Goal: Transaction & Acquisition: Purchase product/service

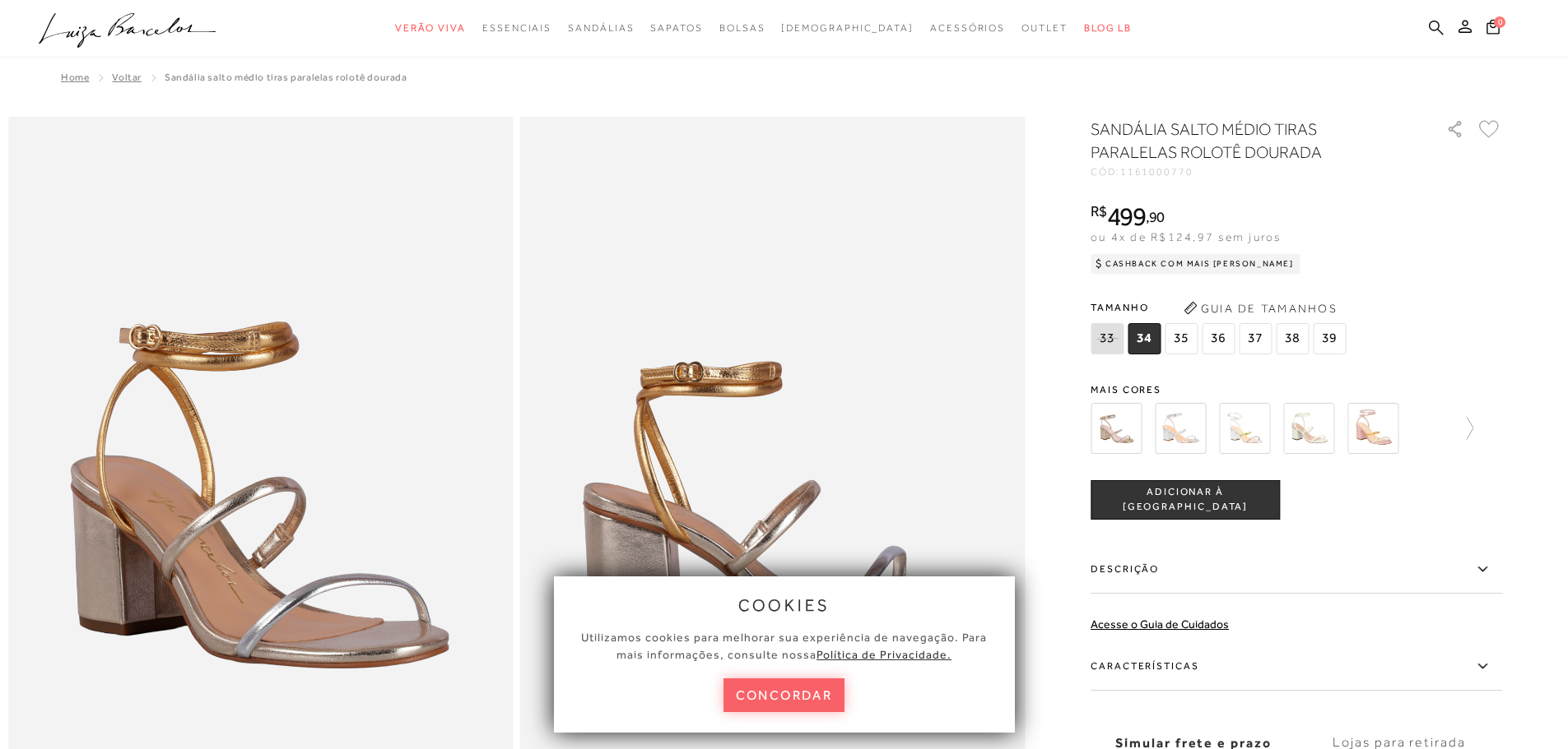
click at [1434, 25] on icon at bounding box center [1436, 27] width 15 height 16
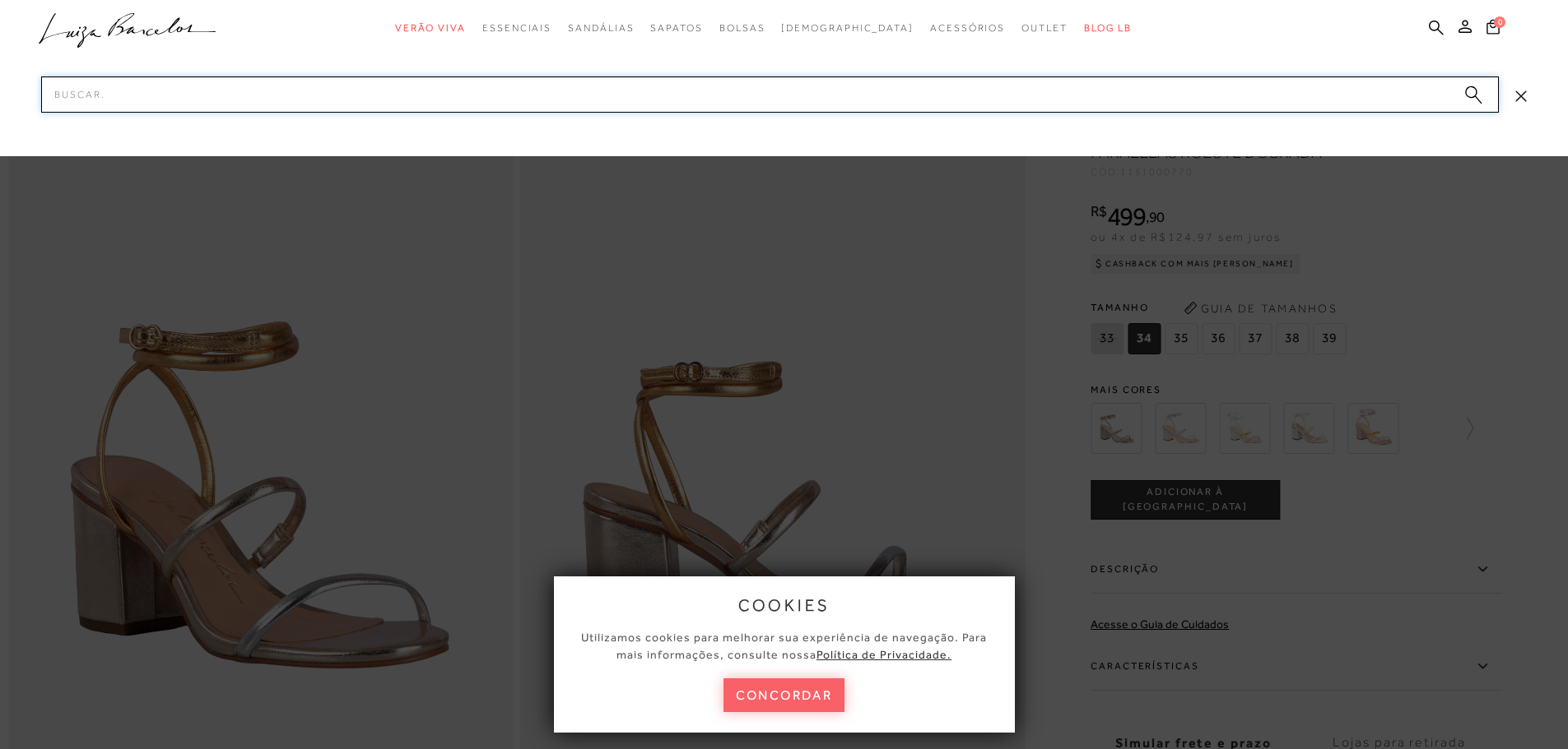
click at [1278, 99] on input "Pesquisar" at bounding box center [769, 94] width 1457 height 36
type input "sandalia salto bloco"
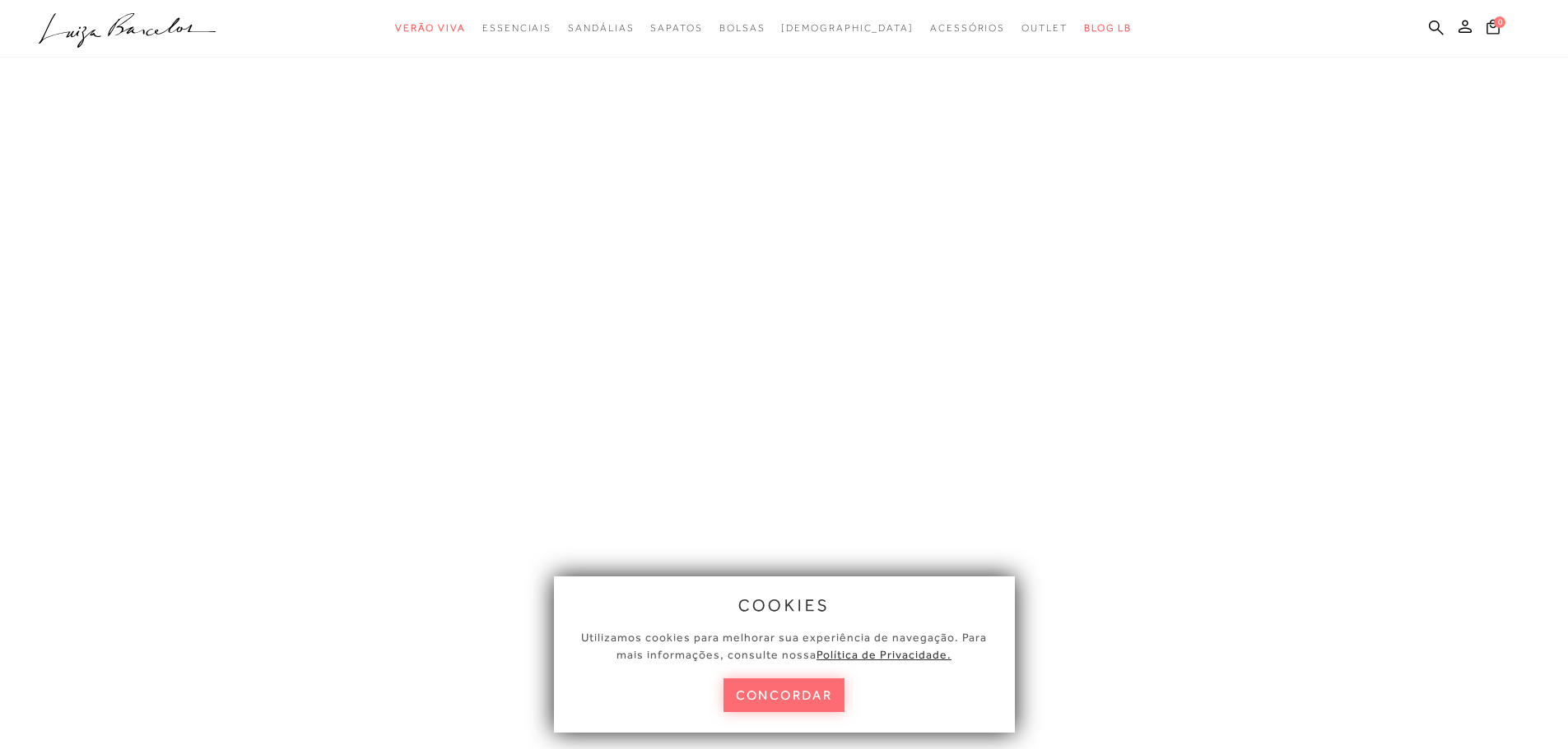
click at [785, 699] on button "concordar" at bounding box center [784, 695] width 122 height 34
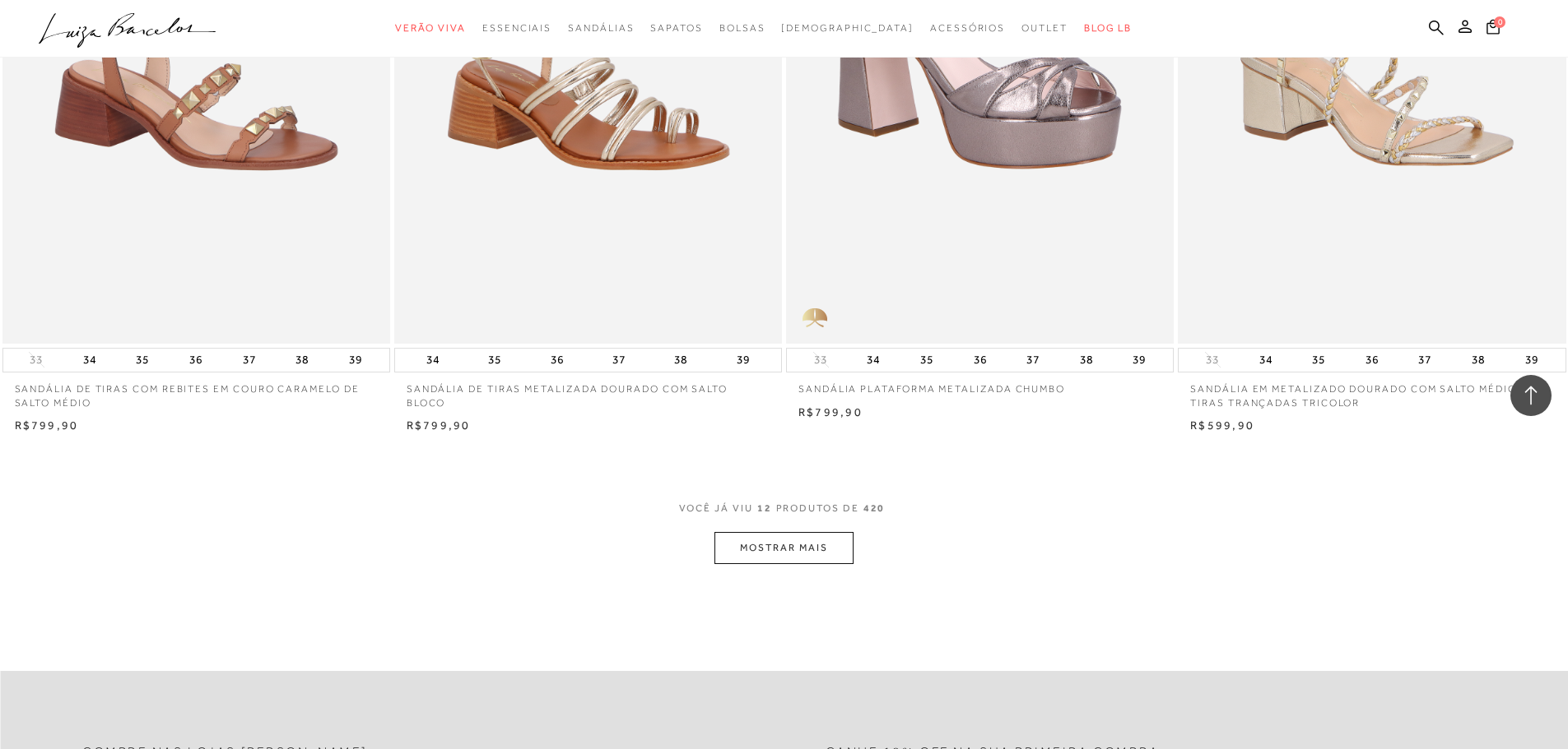
scroll to position [1809, 0]
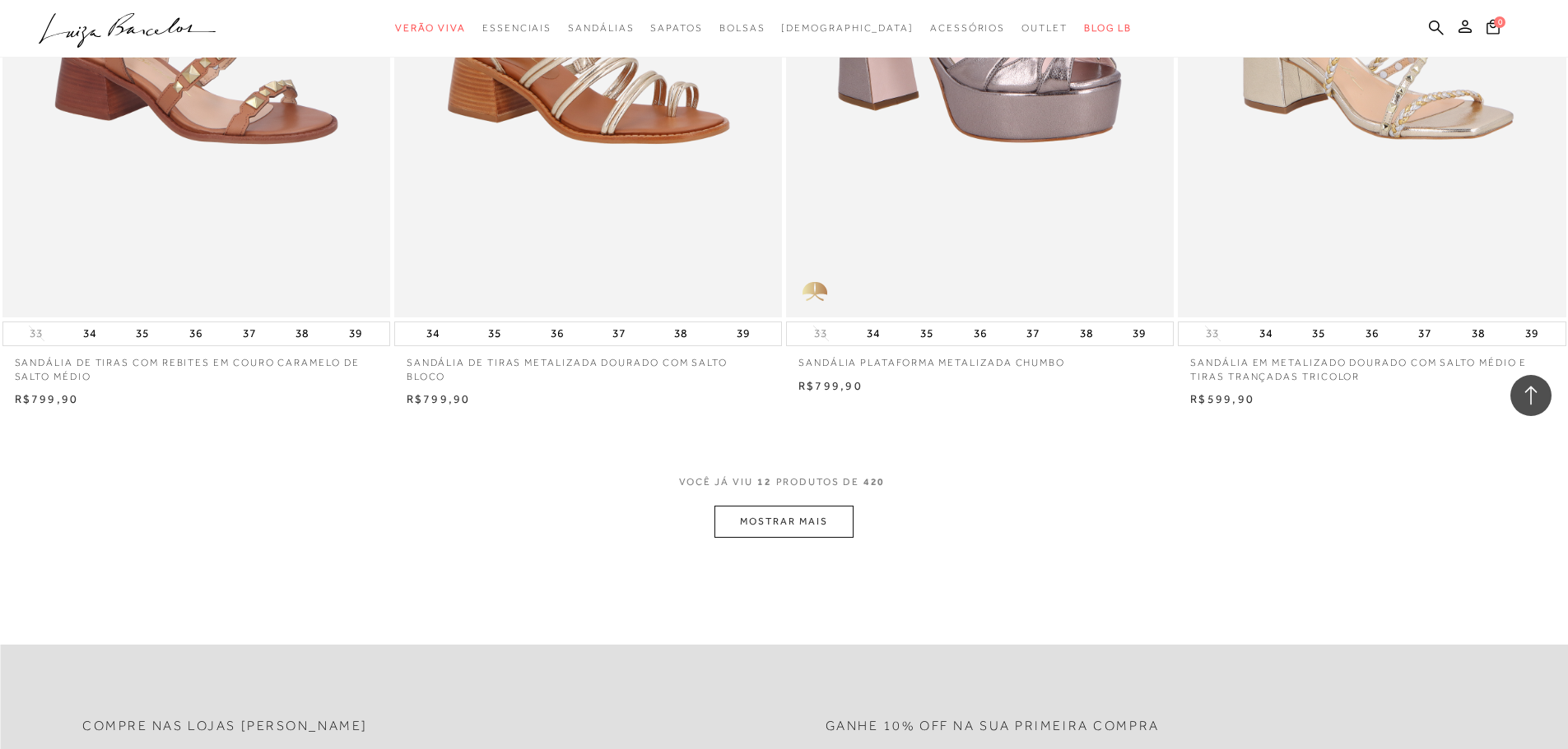
click at [808, 520] on button "MOSTRAR MAIS" at bounding box center [784, 522] width 138 height 32
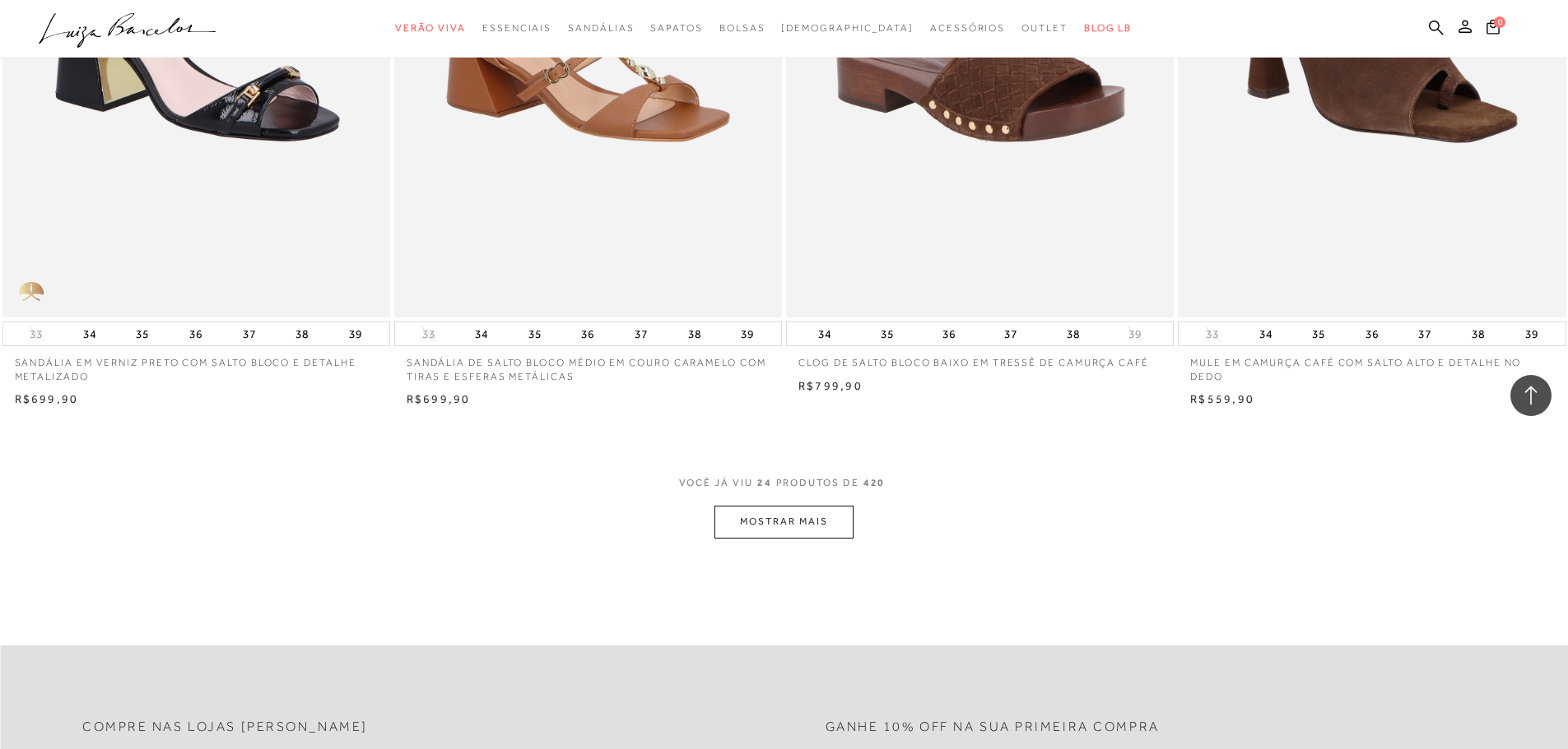
scroll to position [4112, 0]
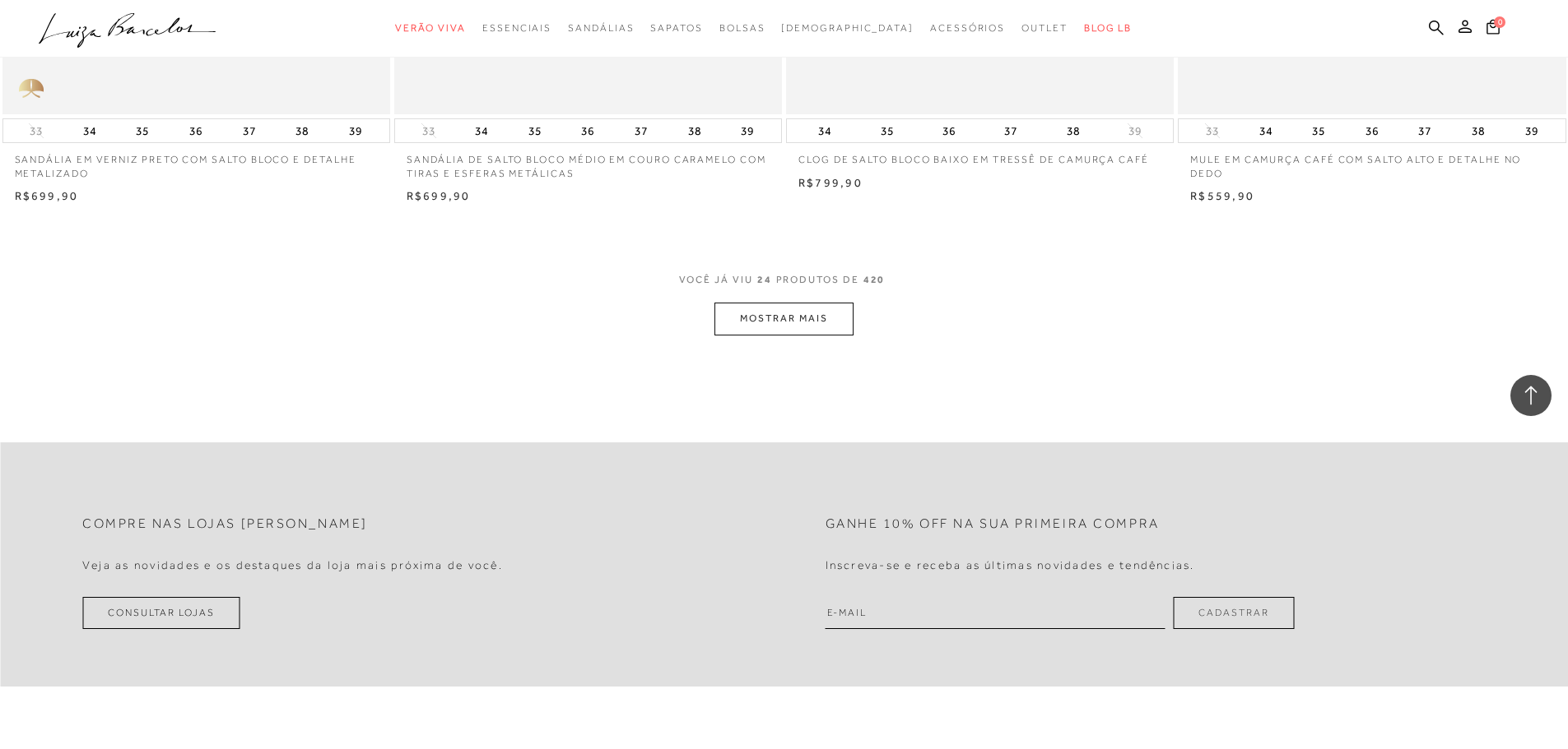
click at [753, 326] on button "MOSTRAR MAIS" at bounding box center [784, 319] width 138 height 32
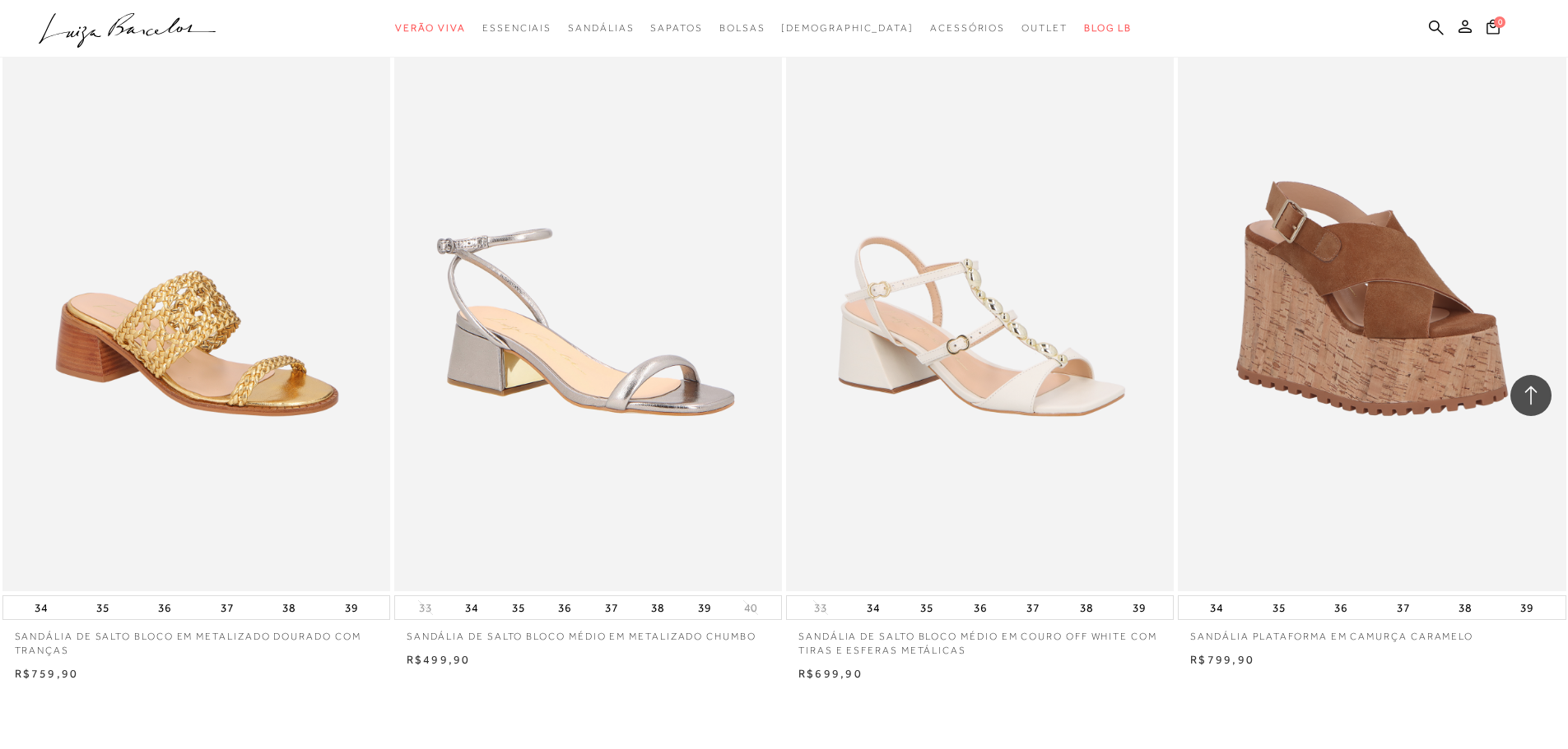
scroll to position [5757, 0]
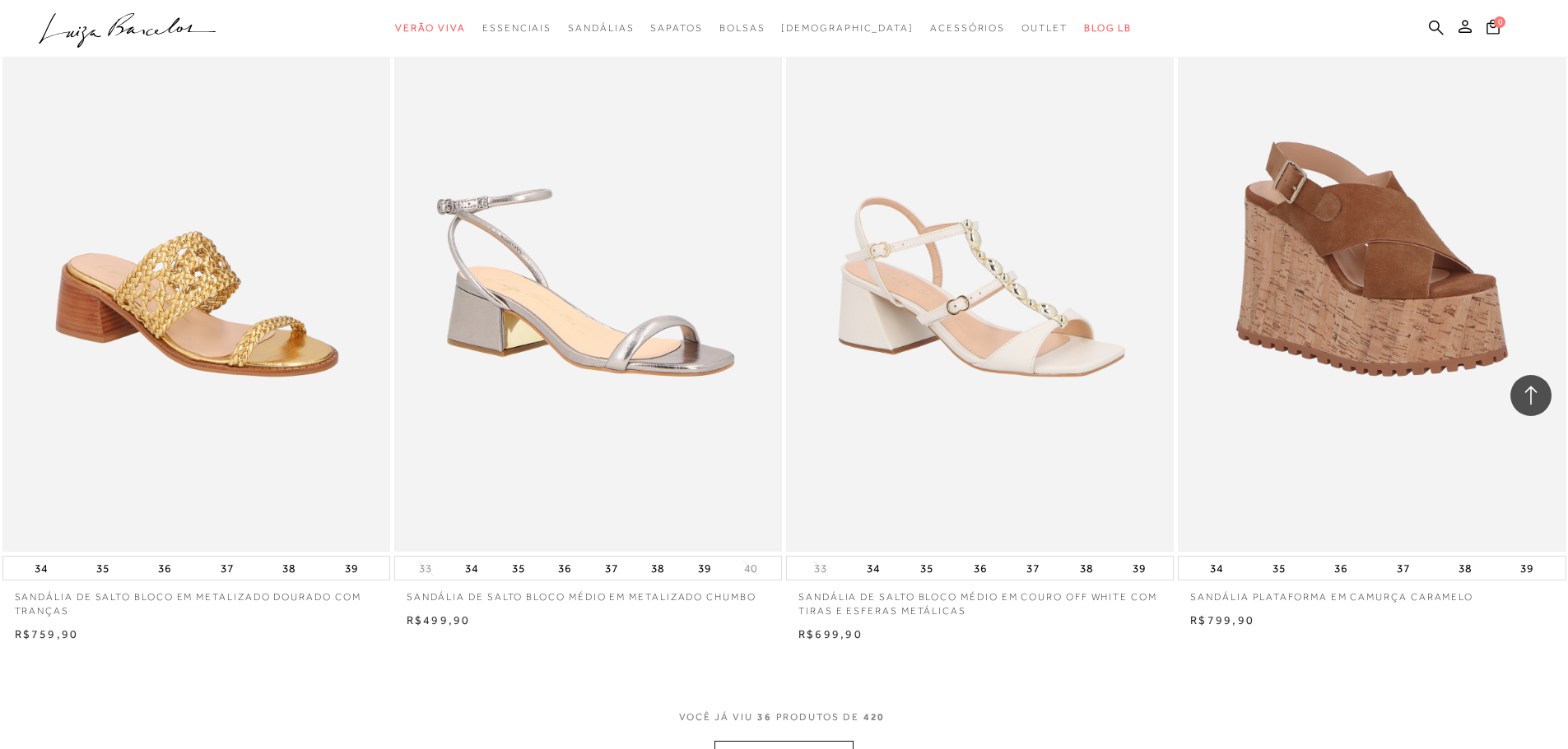
click at [563, 331] on img at bounding box center [587, 260] width 384 height 576
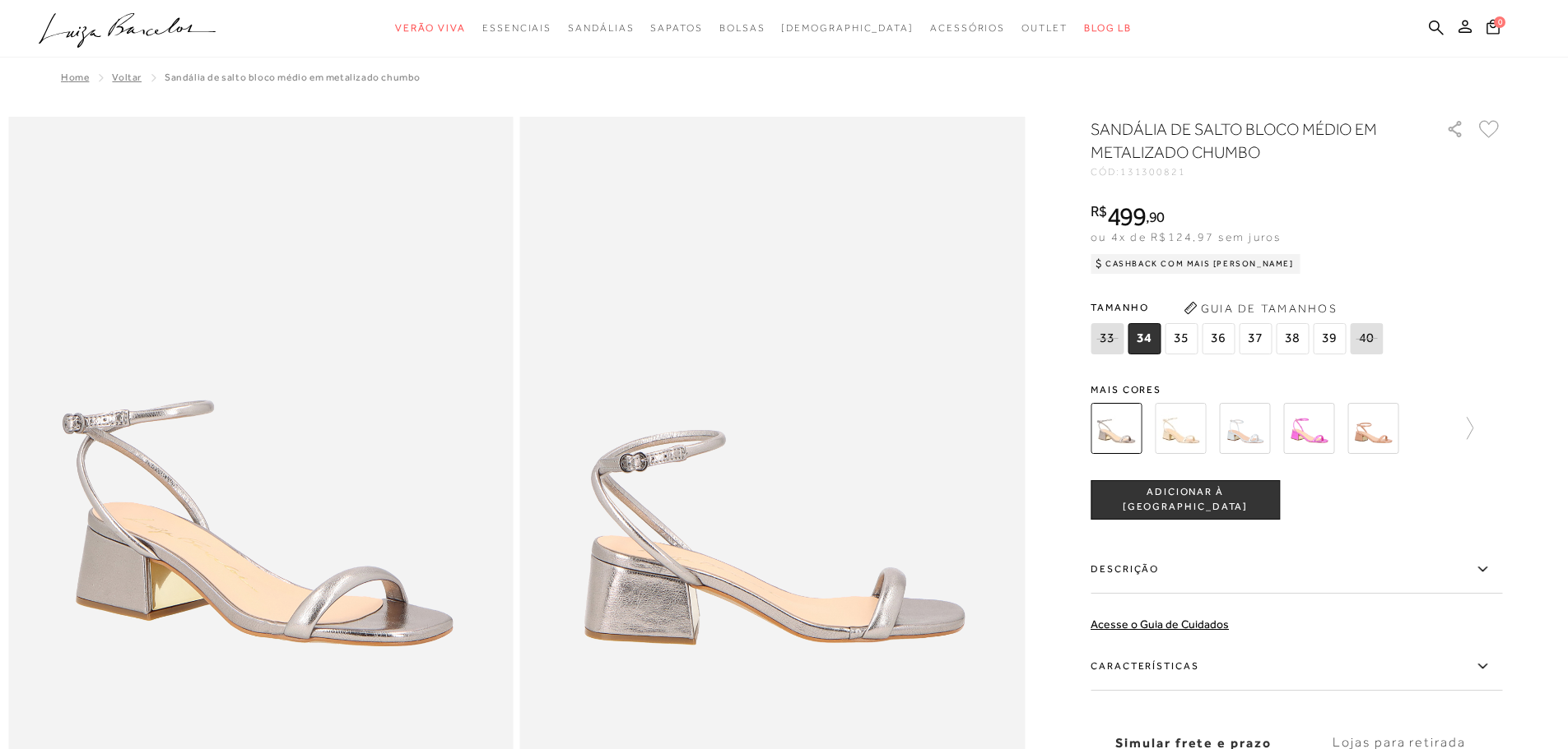
click at [1173, 422] on img at bounding box center [1180, 428] width 51 height 51
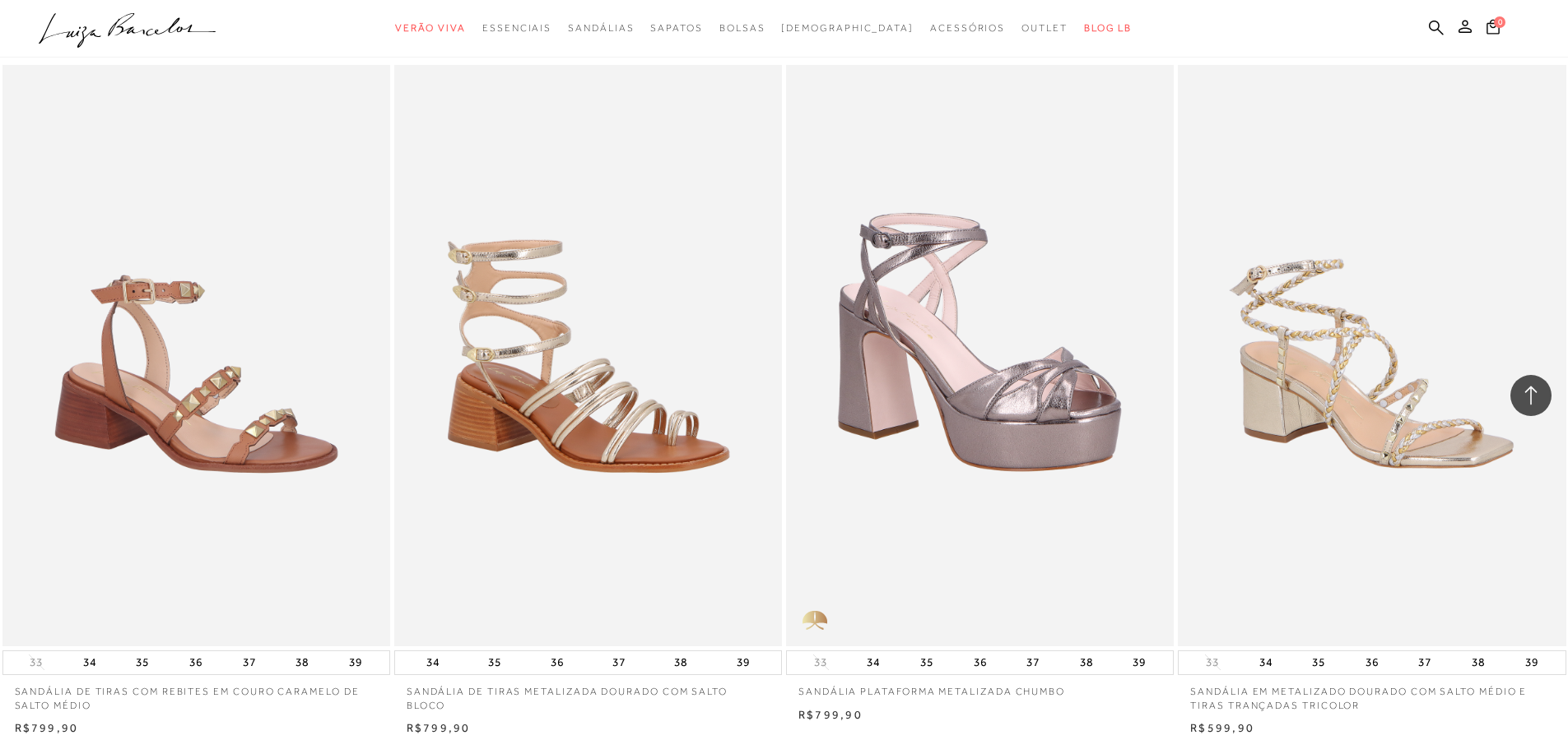
scroll to position [2138, 0]
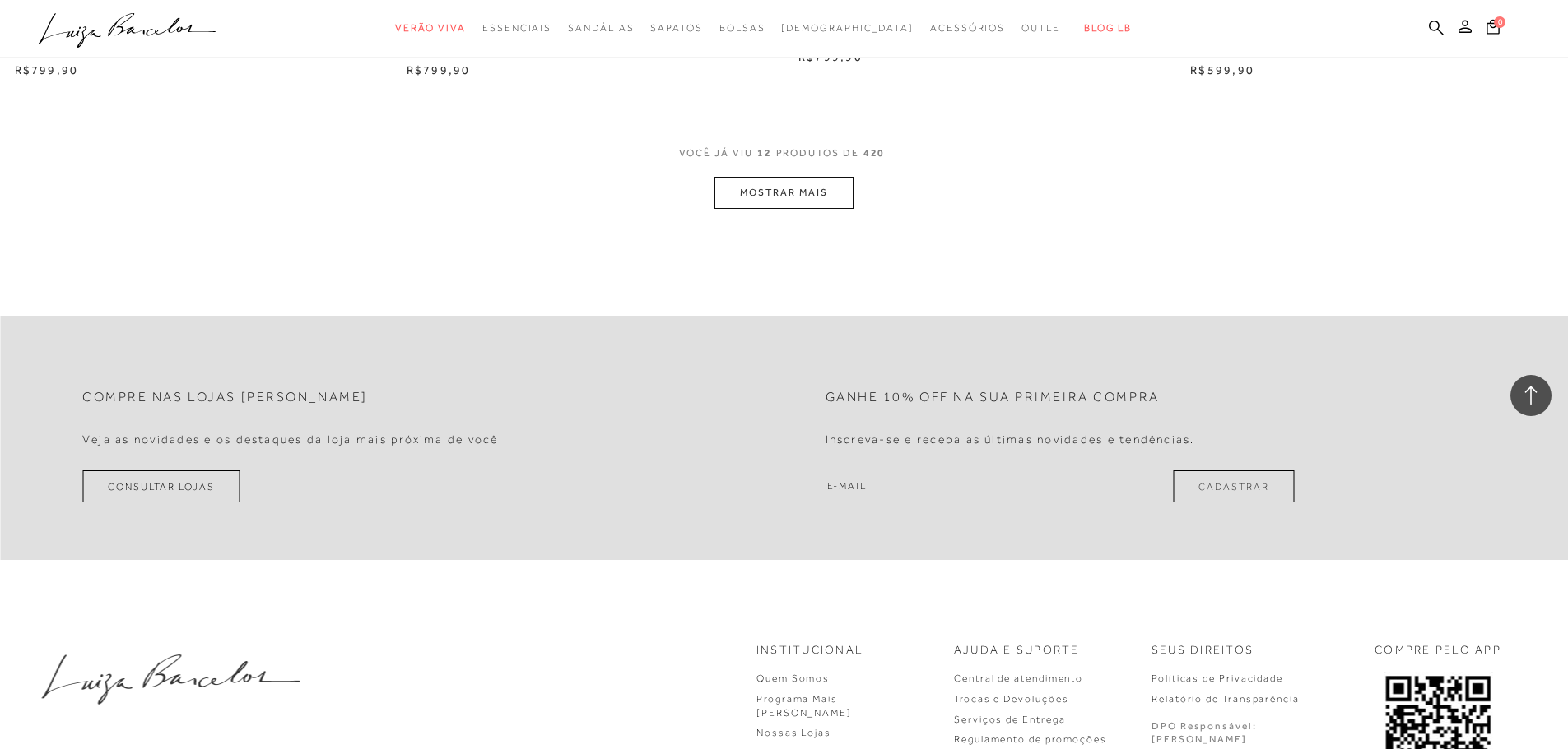
click at [760, 201] on button "MOSTRAR MAIS" at bounding box center [784, 192] width 138 height 32
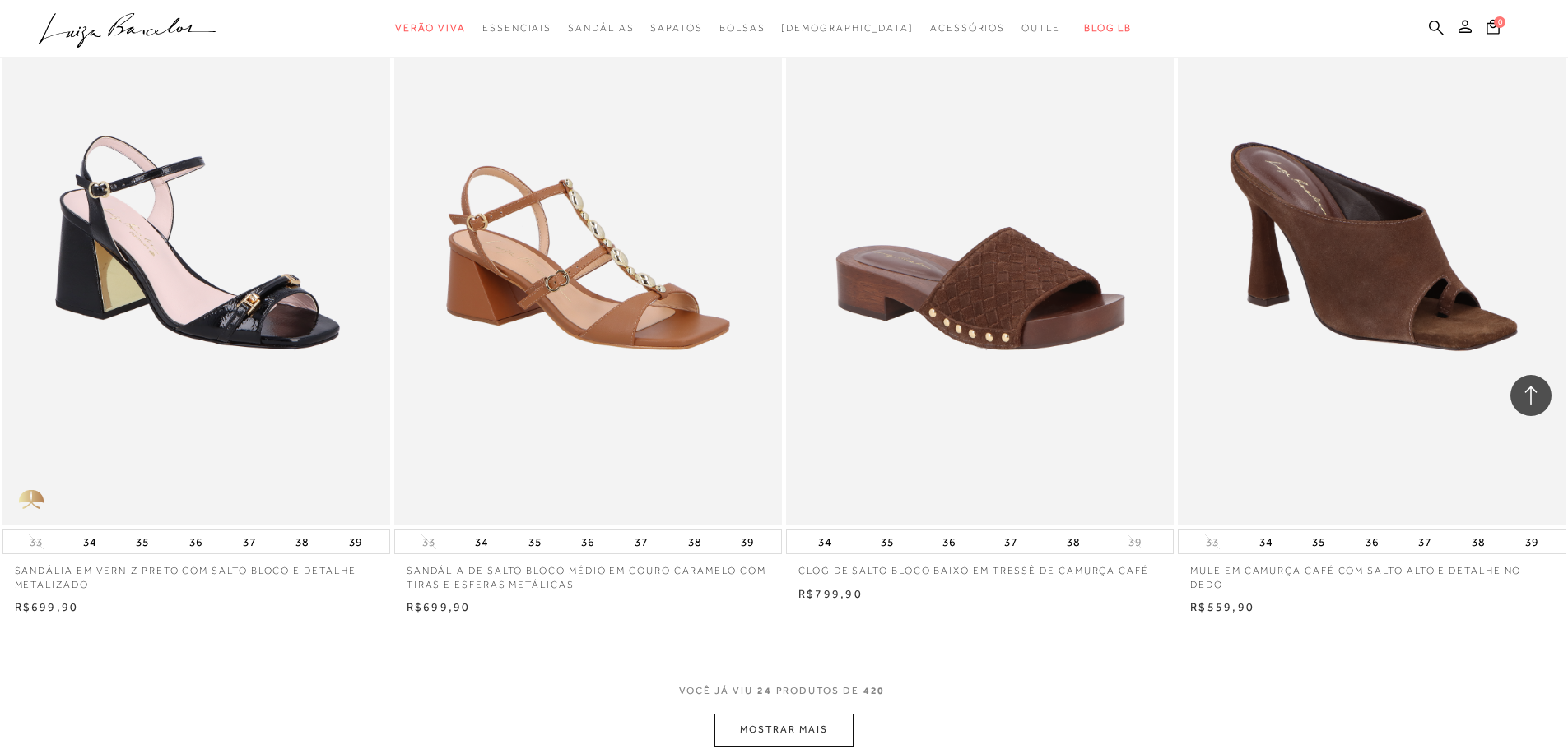
scroll to position [3865, 0]
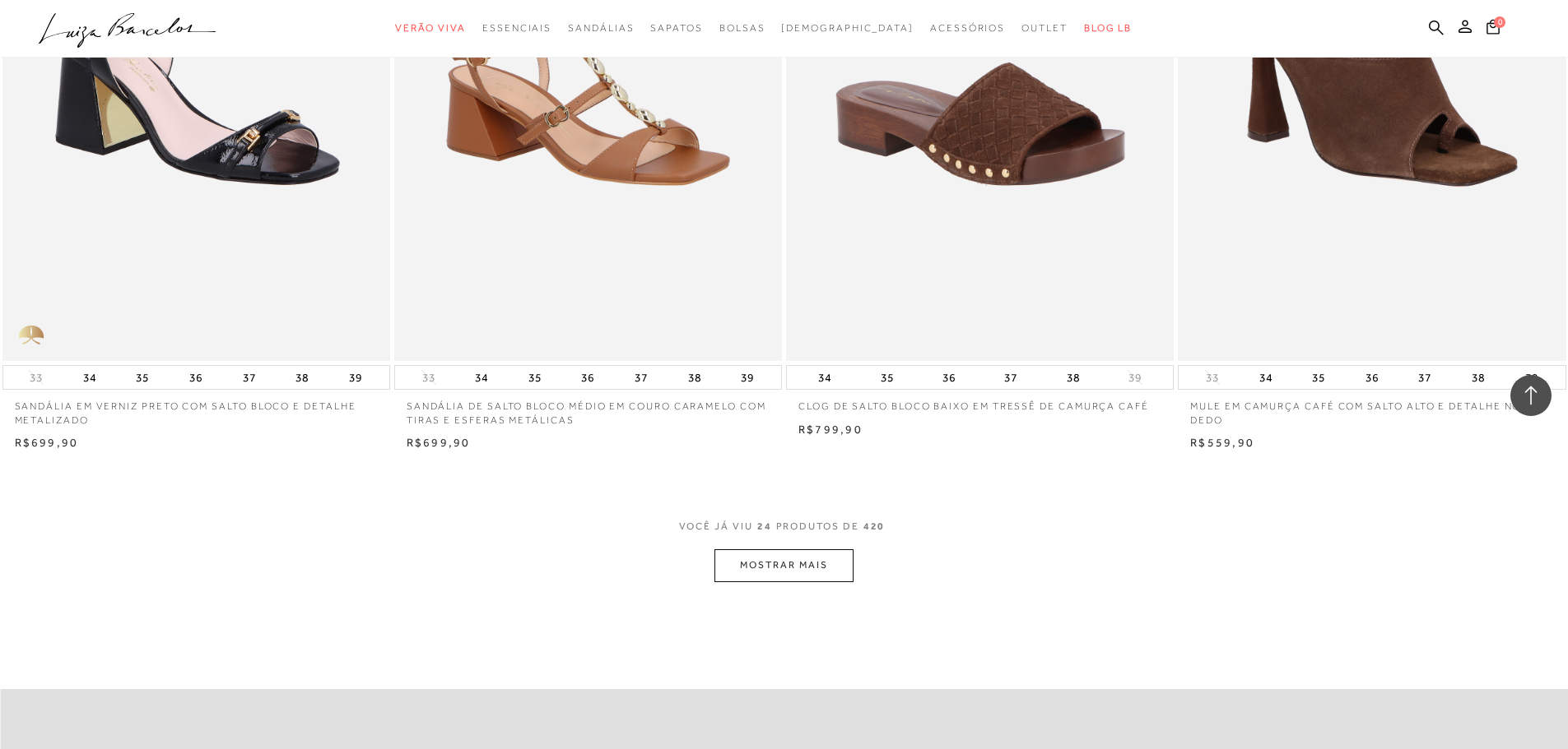
click at [800, 556] on button "MOSTRAR MAIS" at bounding box center [784, 564] width 138 height 32
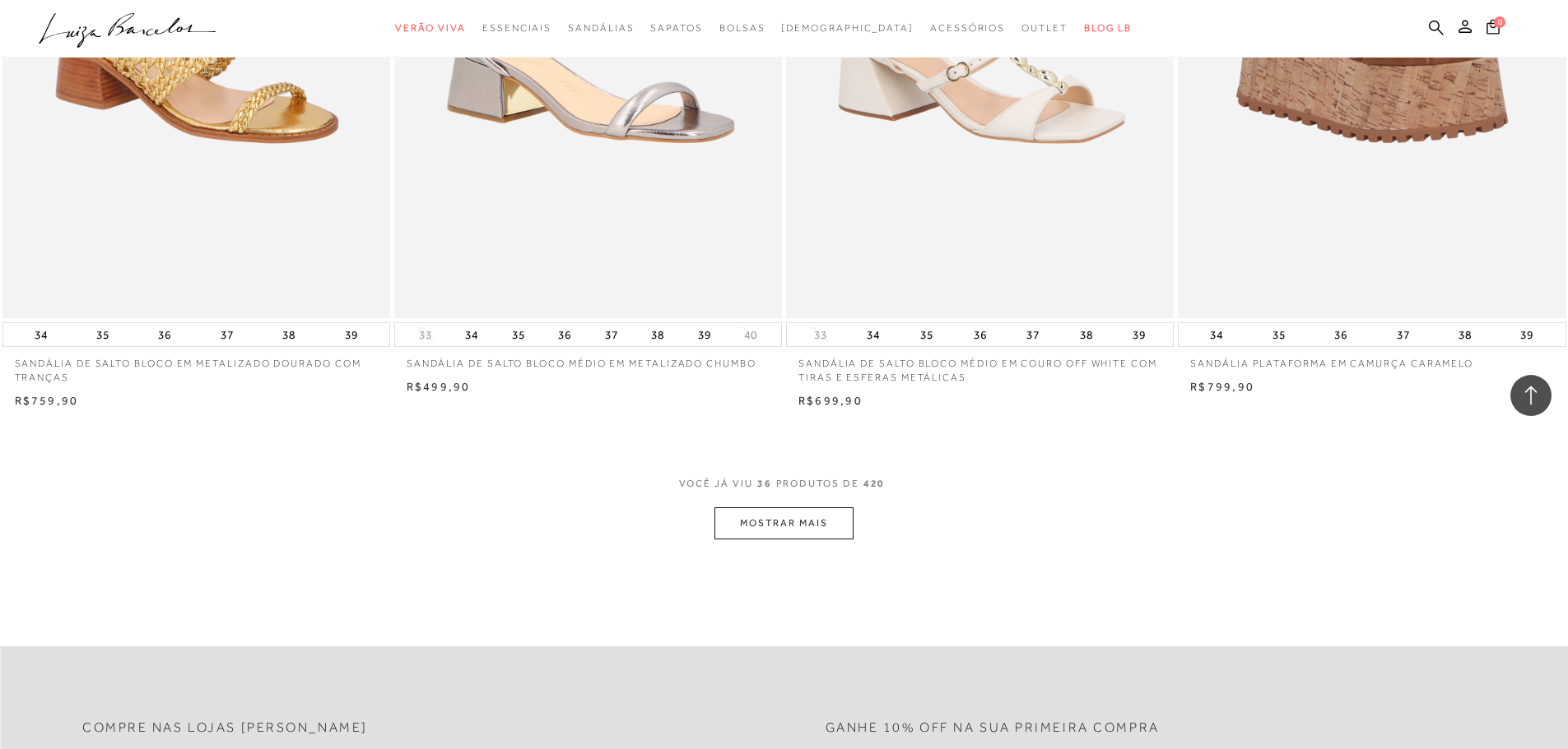
scroll to position [6004, 0]
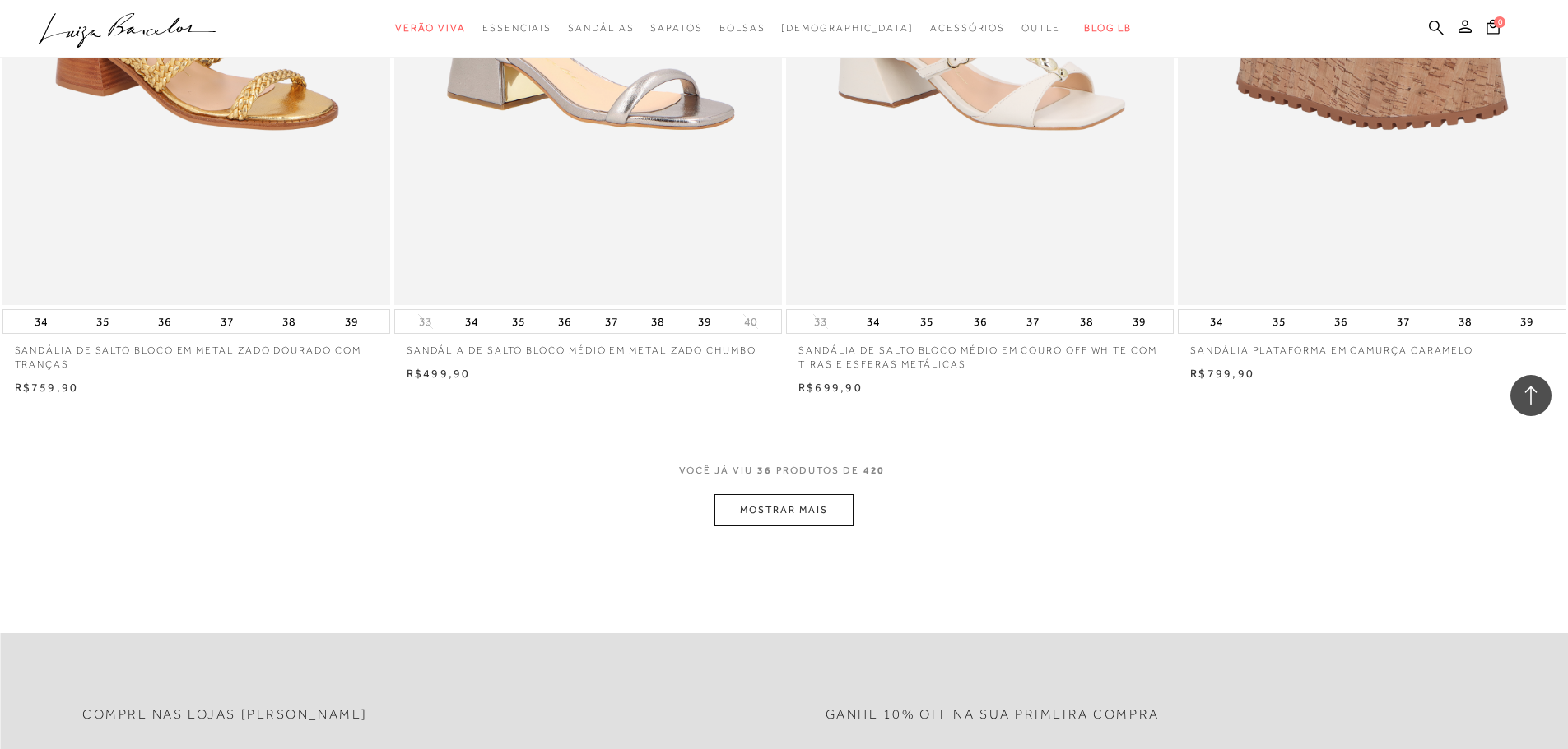
click at [801, 515] on button "MOSTRAR MAIS" at bounding box center [784, 510] width 138 height 32
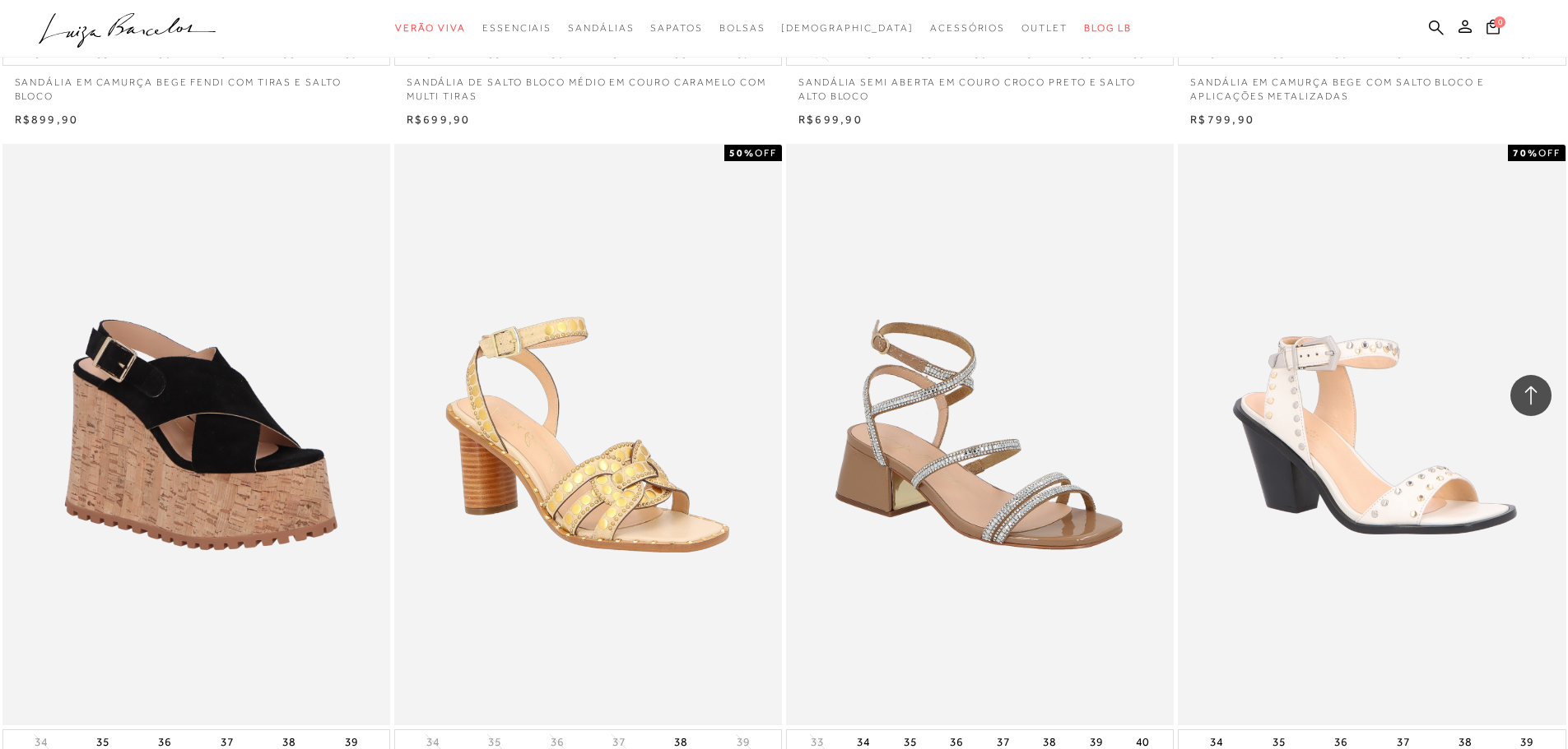
scroll to position [8141, 0]
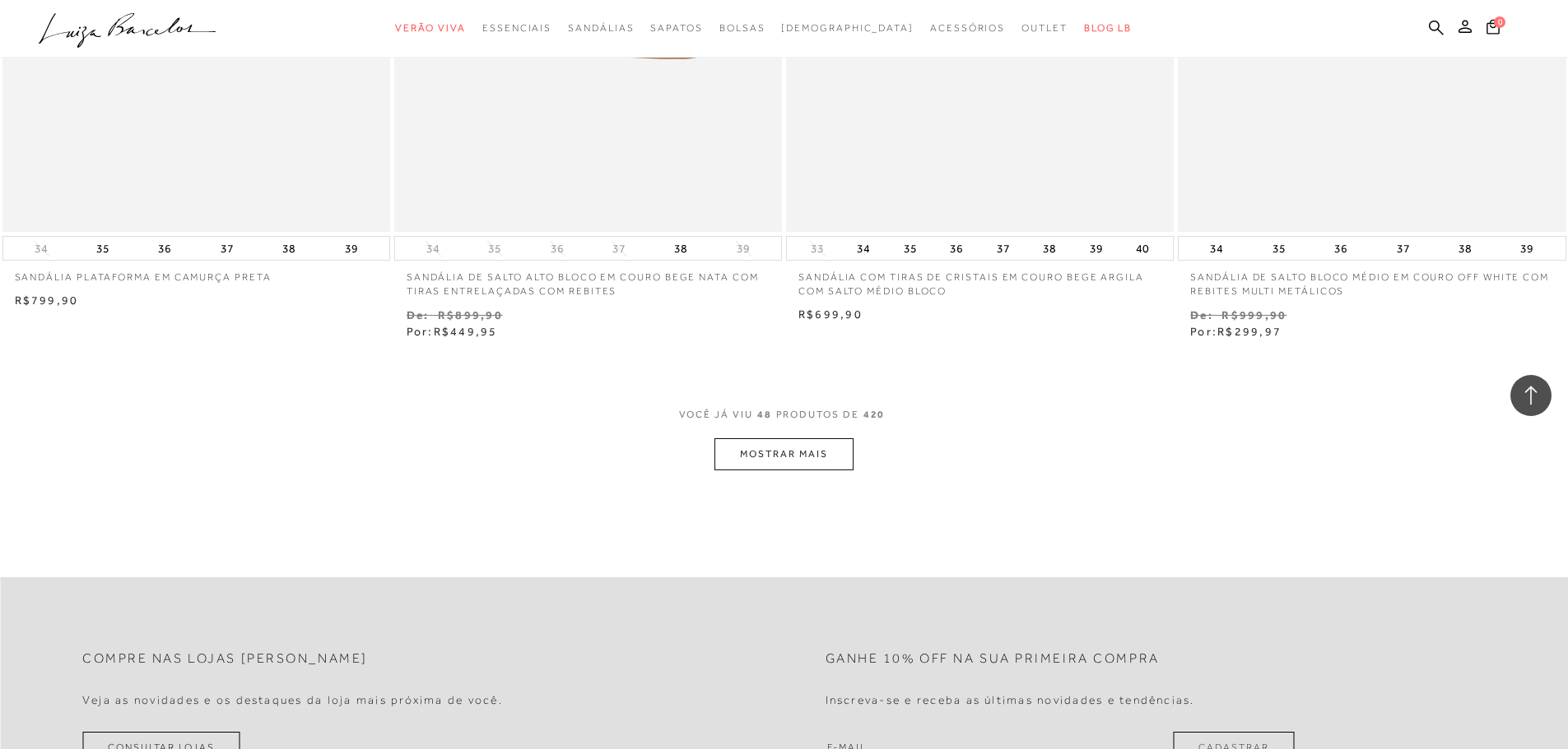
click at [777, 459] on button "MOSTRAR MAIS" at bounding box center [784, 454] width 138 height 32
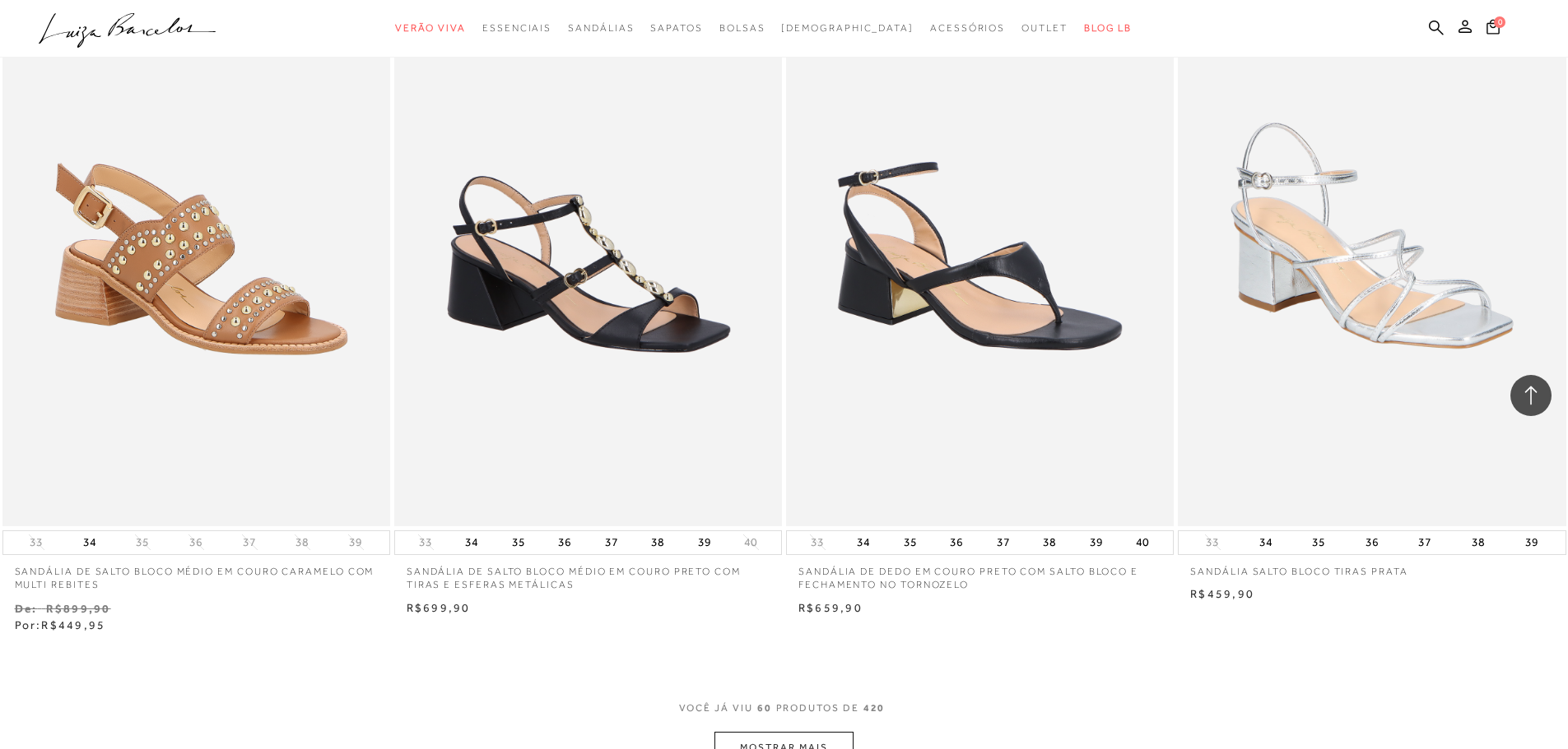
scroll to position [10032, 0]
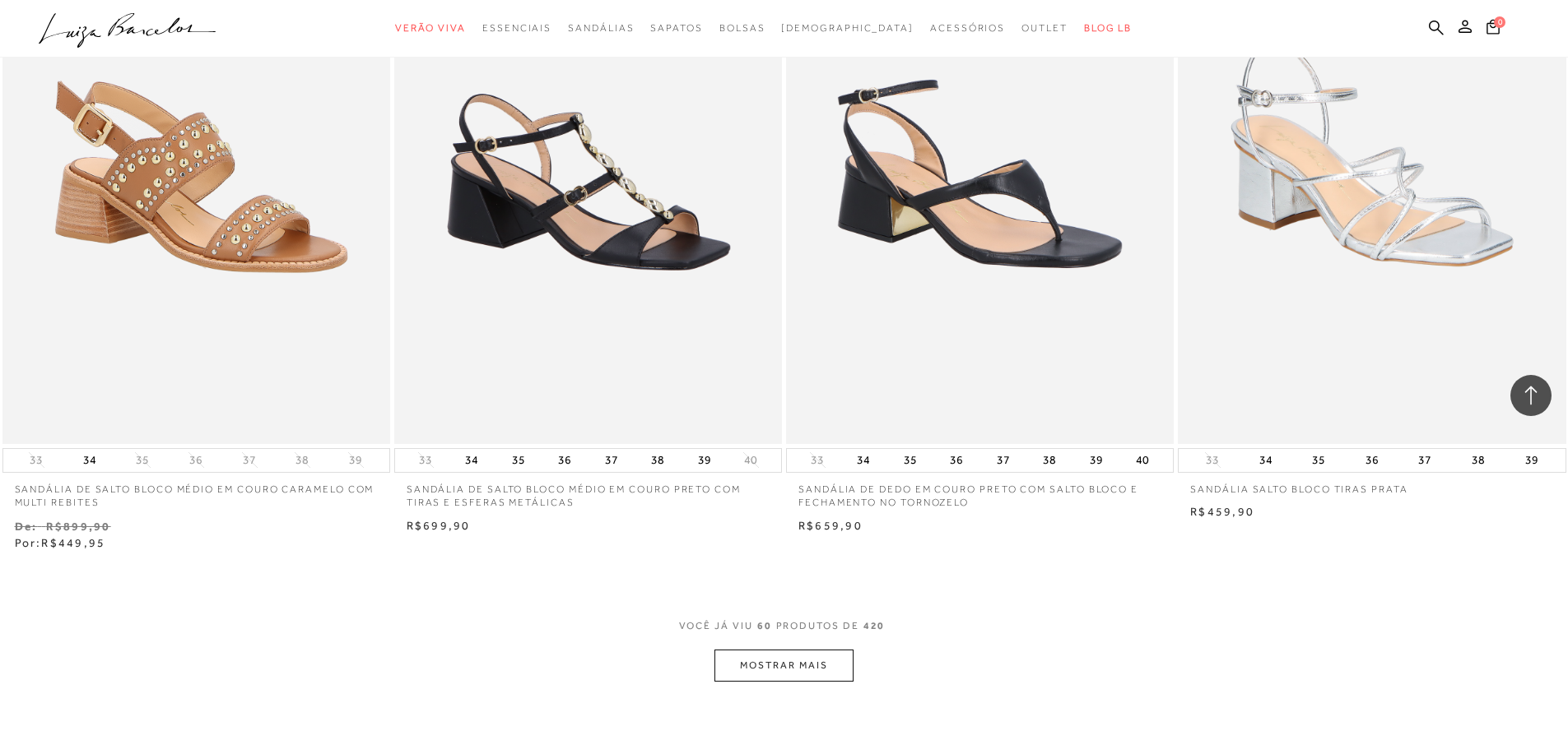
click at [795, 662] on button "MOSTRAR MAIS" at bounding box center [784, 665] width 138 height 32
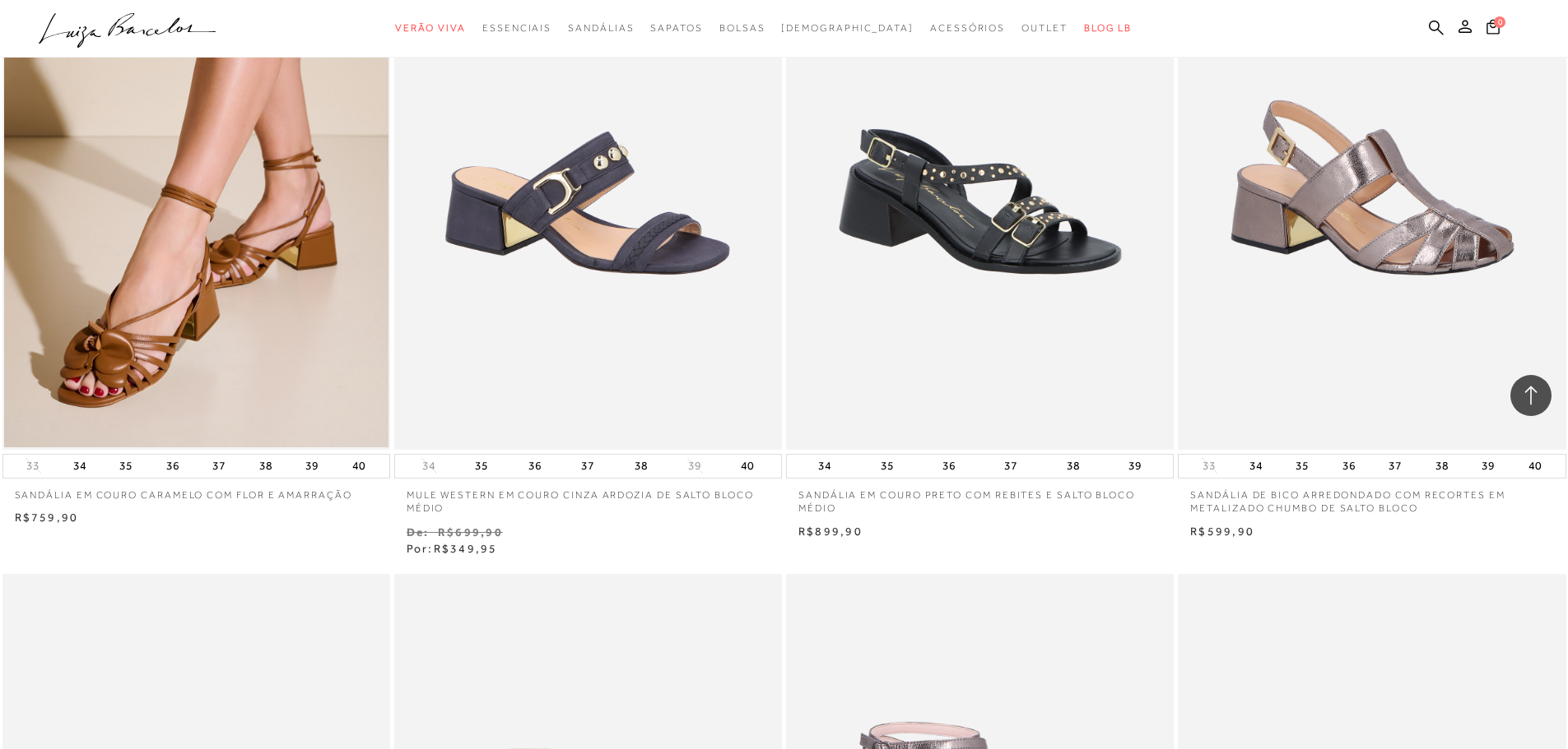
scroll to position [0, 0]
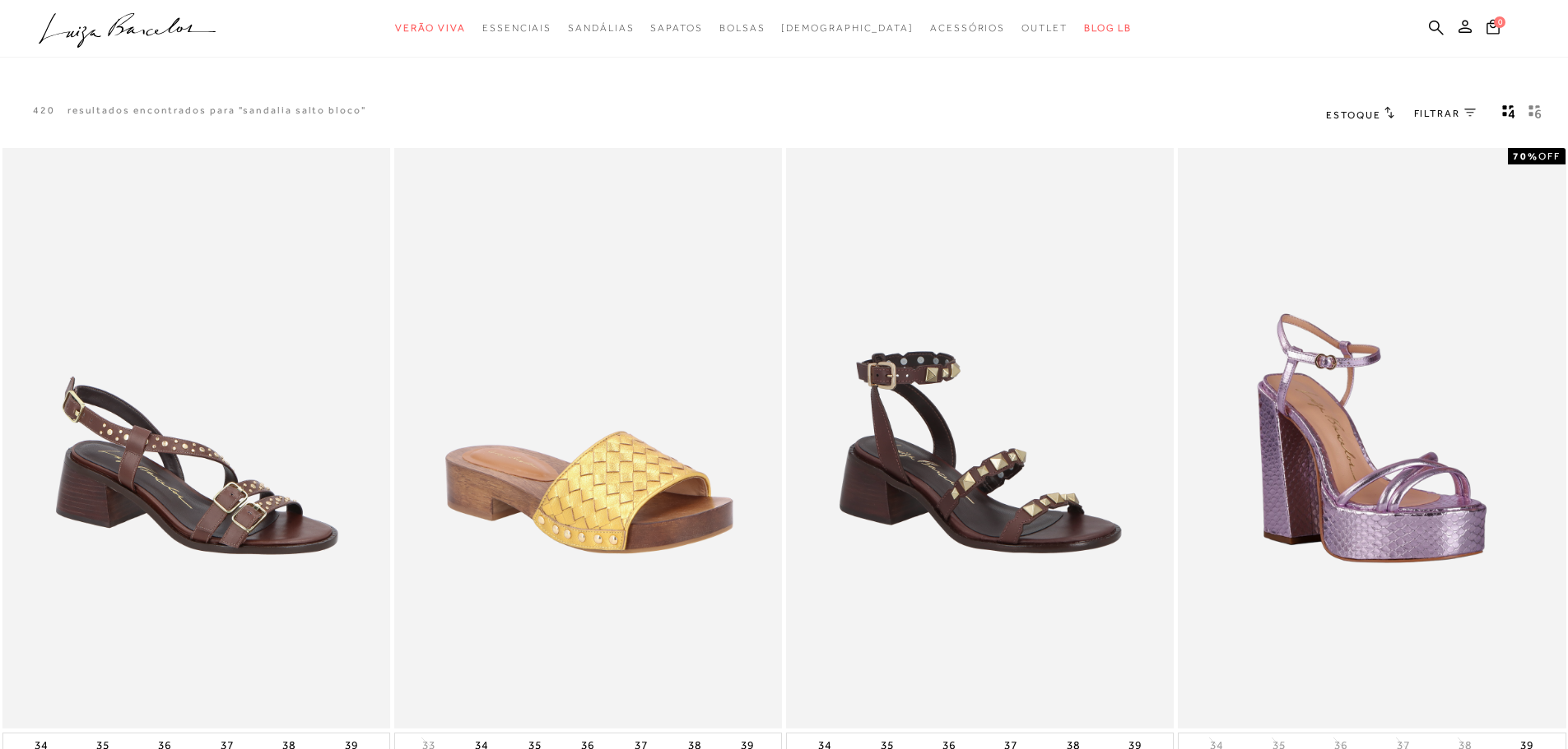
click at [1449, 110] on span "FILTRAR" at bounding box center [1436, 114] width 46 height 14
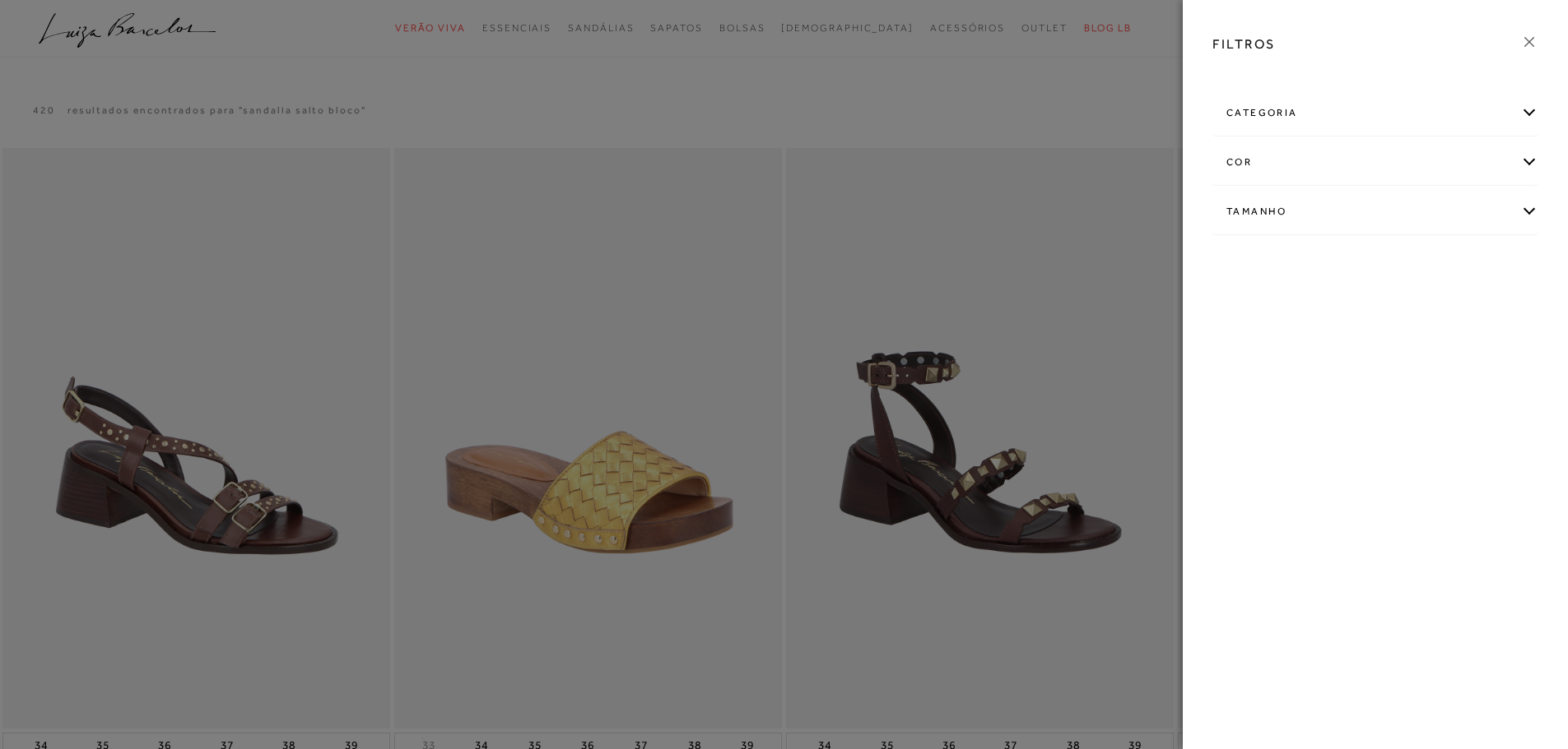
click at [1275, 206] on div "Tamanho" at bounding box center [1376, 212] width 325 height 44
click at [1391, 259] on label "36" at bounding box center [1383, 265] width 38 height 35
click at [1377, 259] on input "36" at bounding box center [1369, 267] width 17 height 17
checkbox input "true"
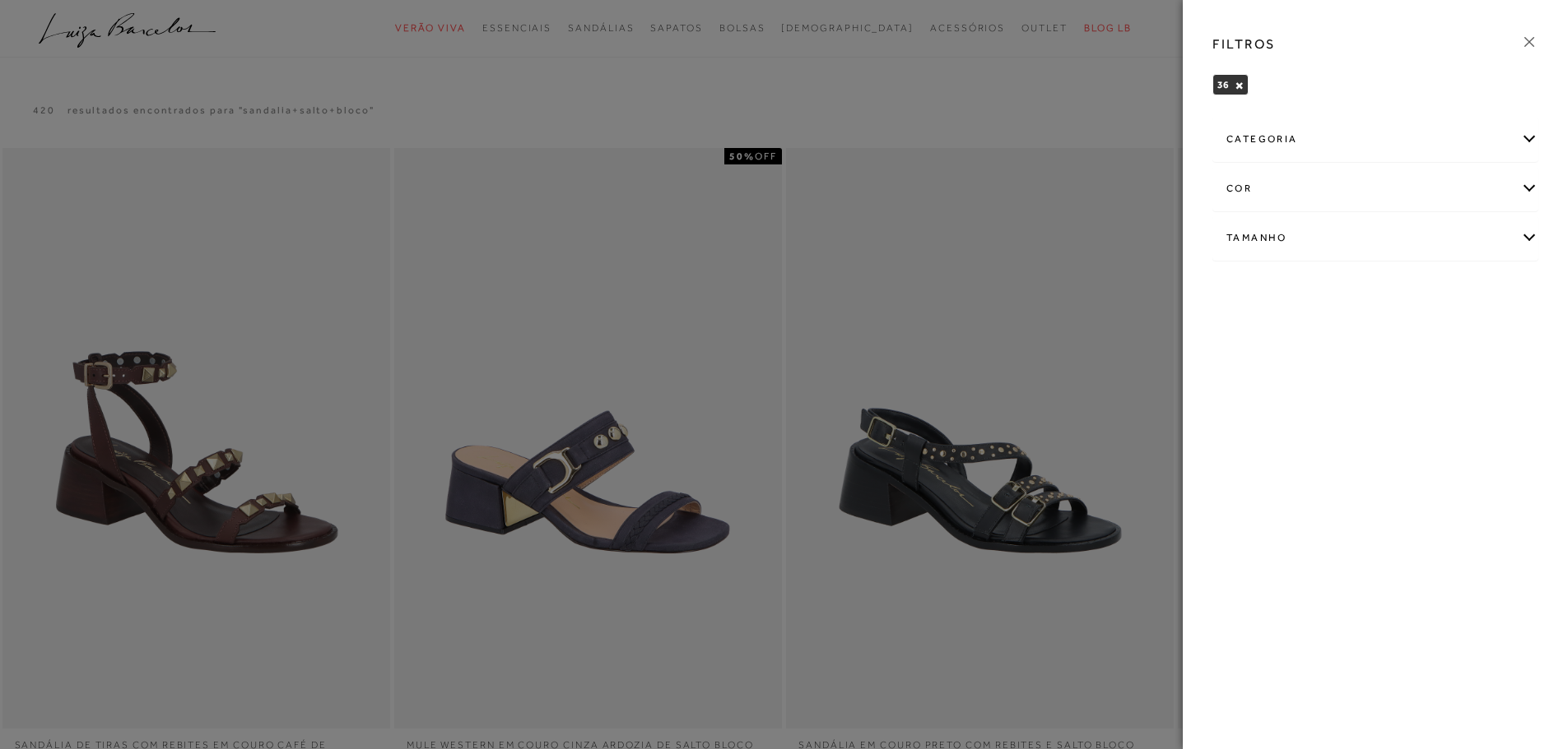
click at [1079, 86] on div at bounding box center [784, 374] width 1568 height 749
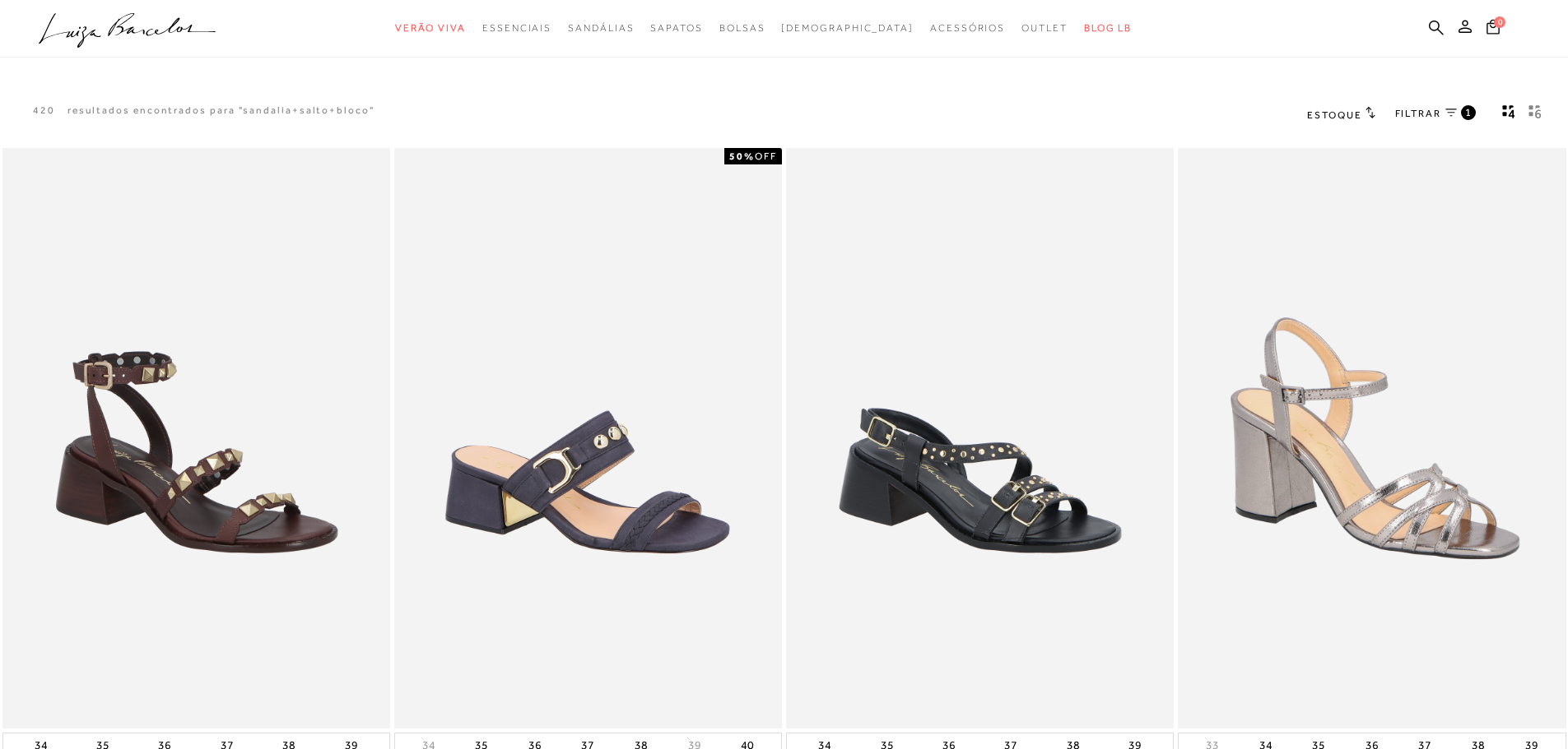
click at [1424, 111] on span "FILTRAR" at bounding box center [1417, 114] width 46 height 14
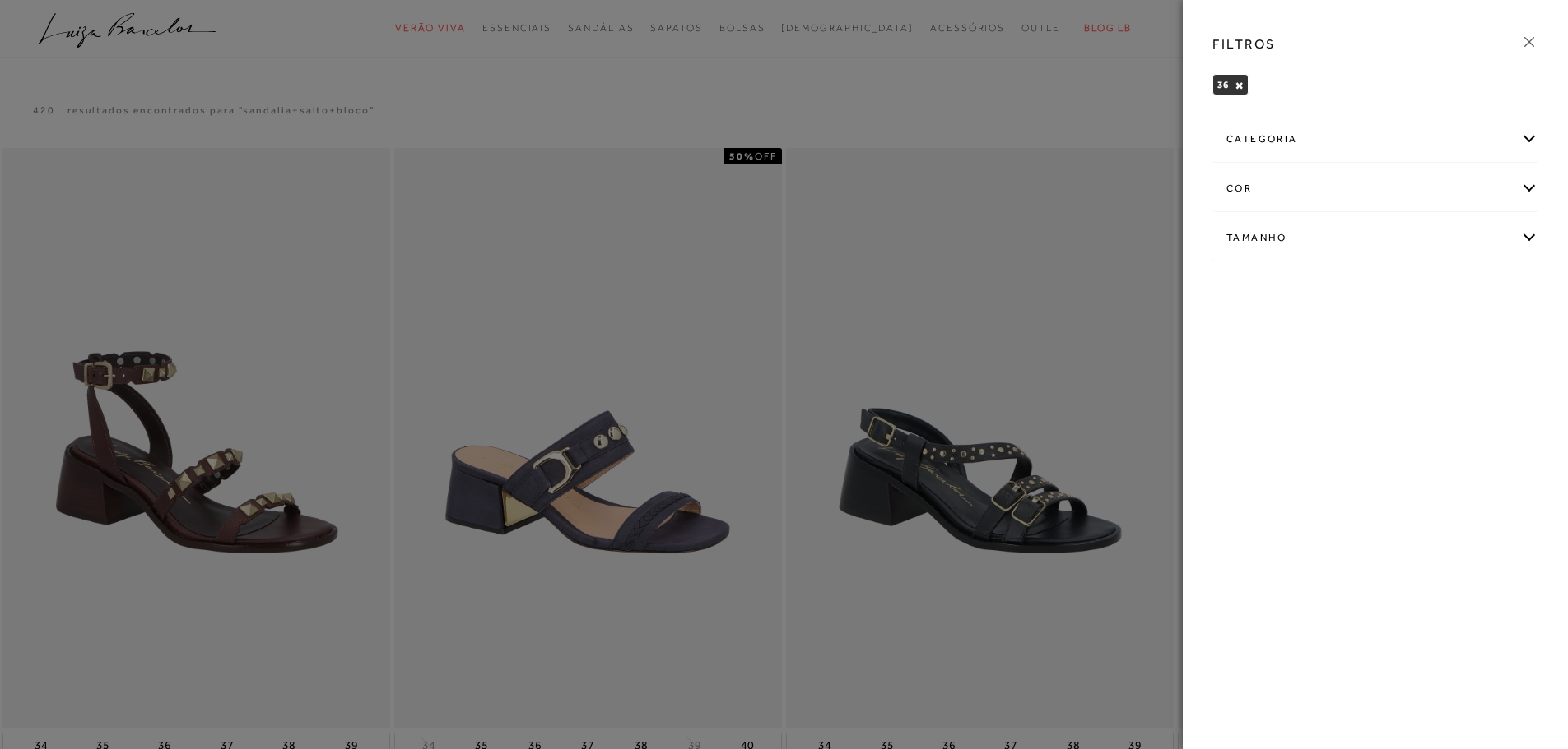
click at [1525, 40] on icon at bounding box center [1529, 42] width 18 height 18
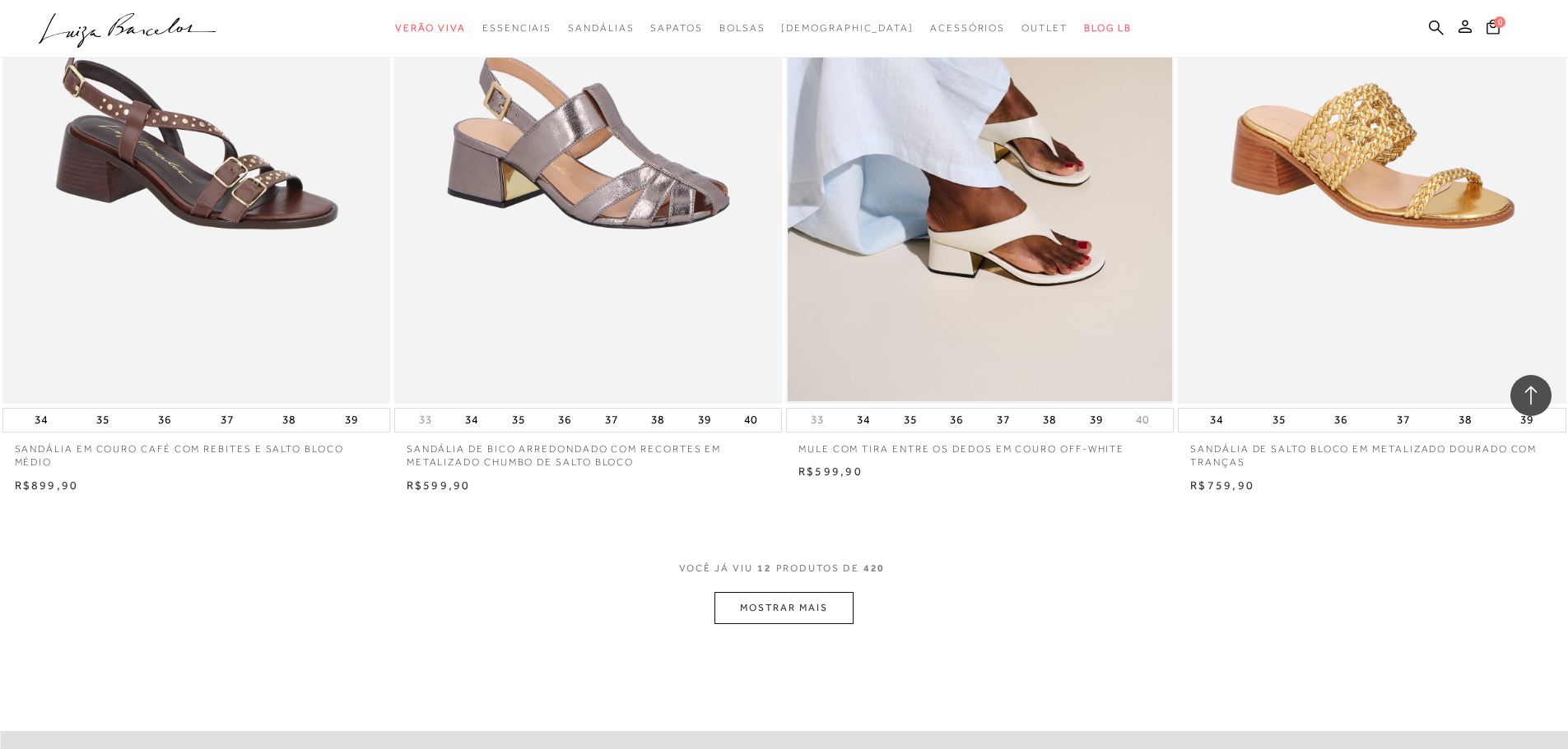
scroll to position [1974, 0]
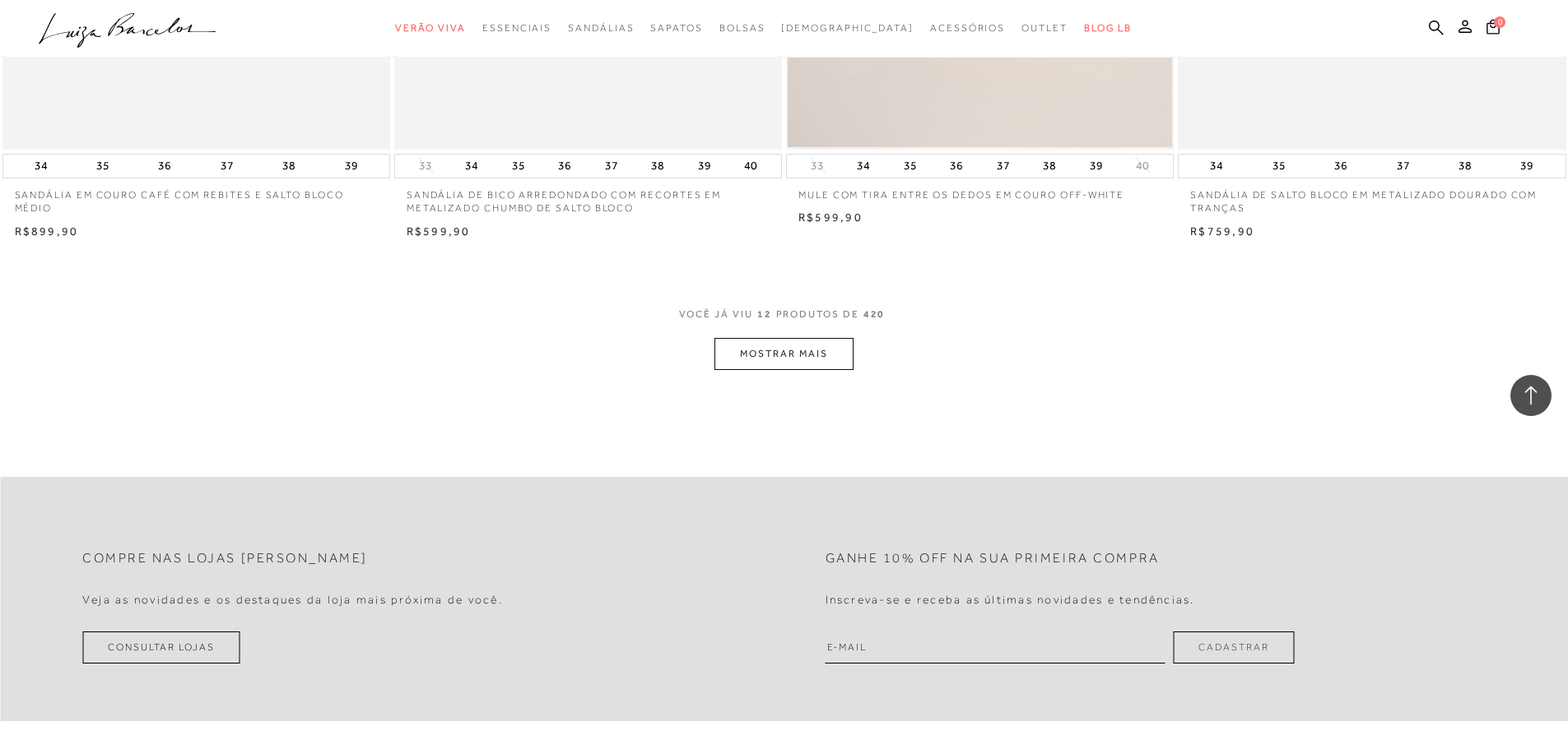
click at [820, 351] on button "MOSTRAR MAIS" at bounding box center [784, 354] width 138 height 32
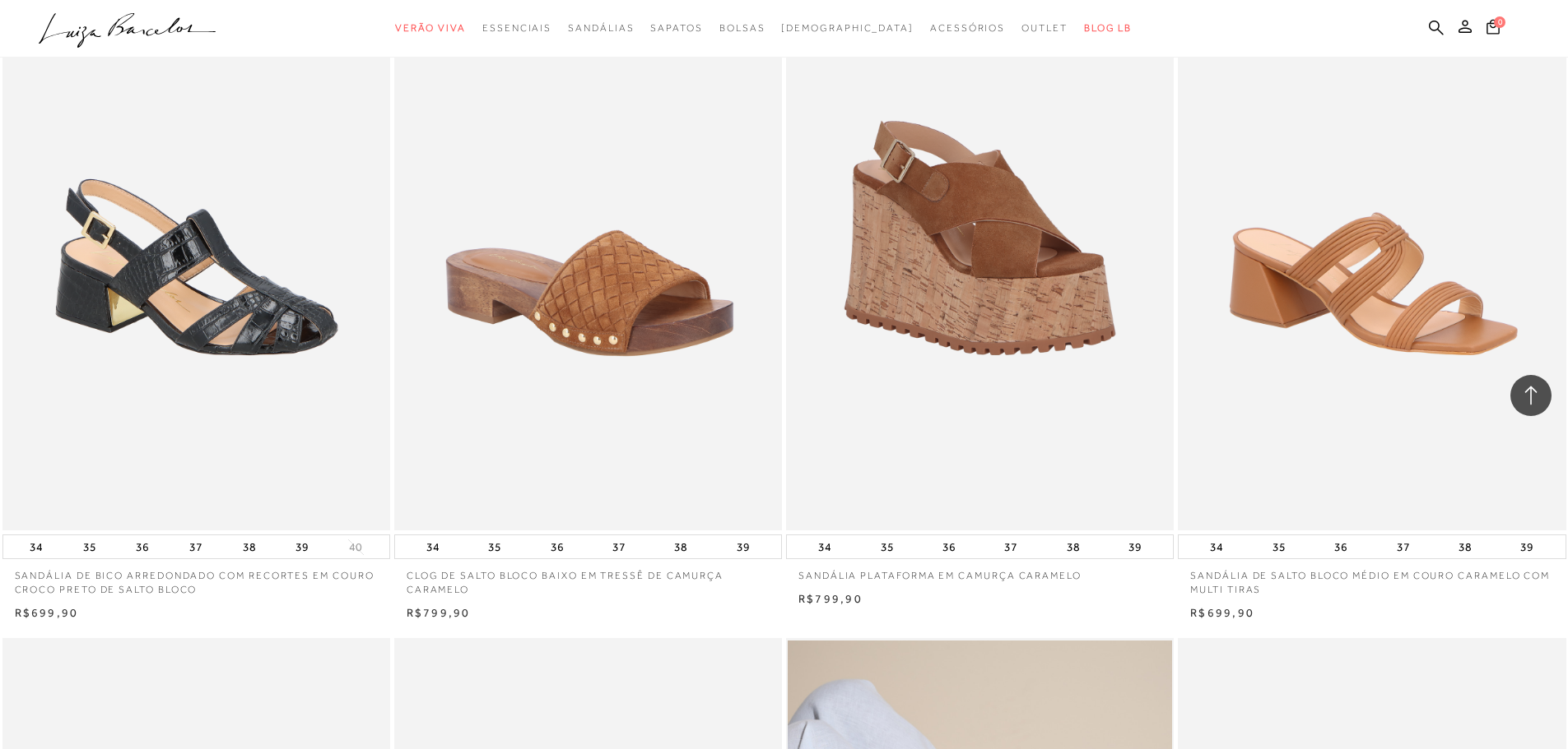
scroll to position [0, 0]
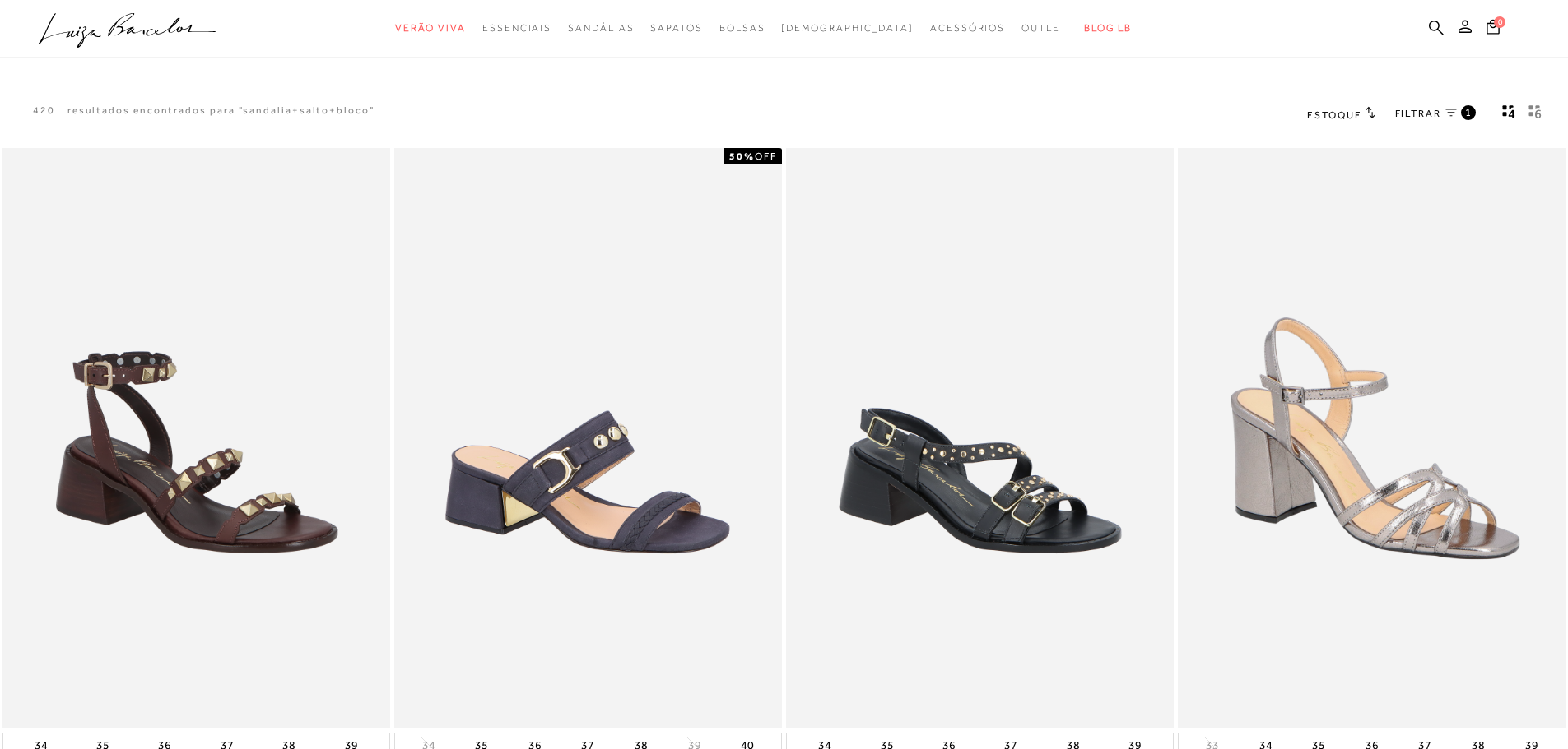
click at [1325, 113] on span "Estoque" at bounding box center [1334, 116] width 54 height 12
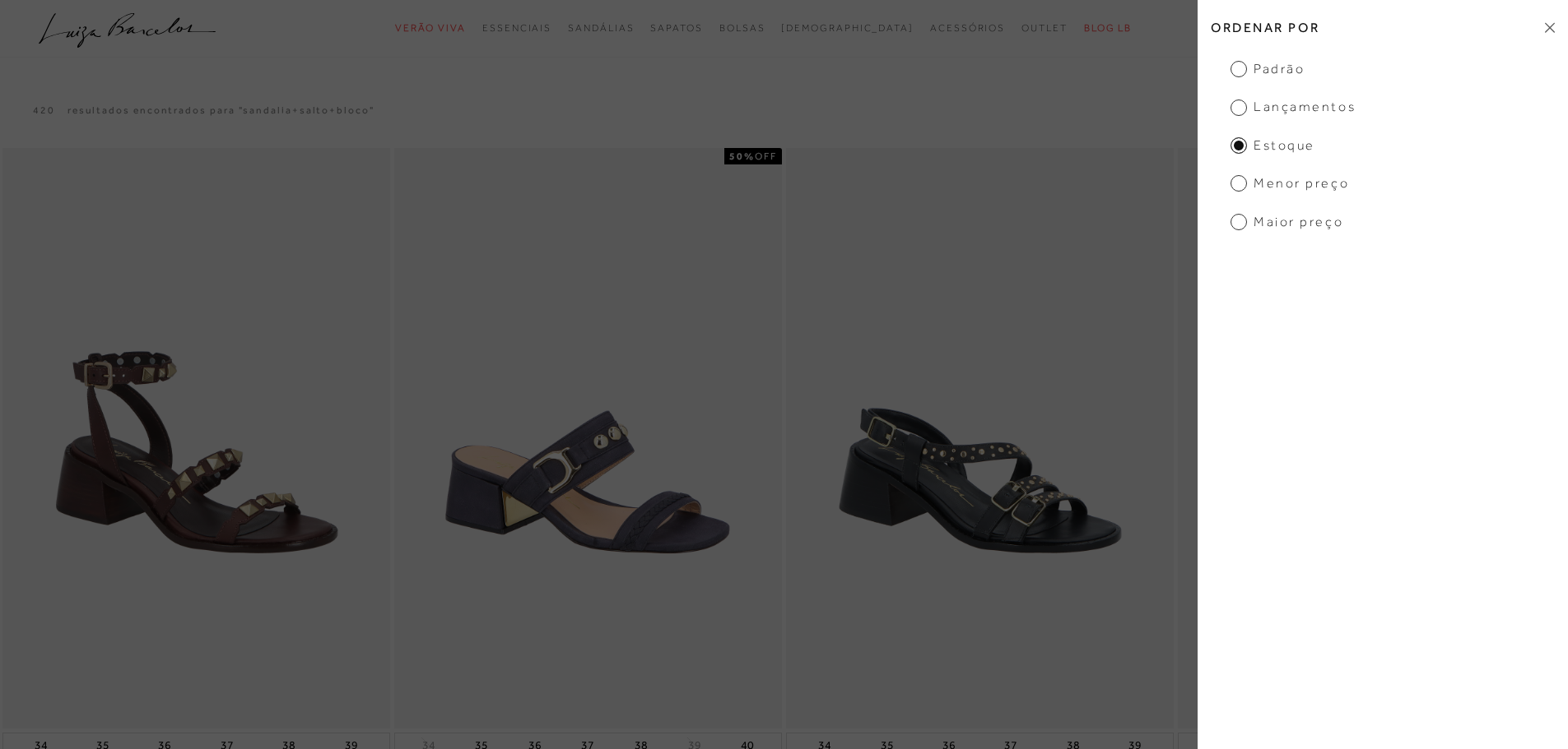
click at [1267, 188] on span "Menor Preço" at bounding box center [1290, 183] width 119 height 18
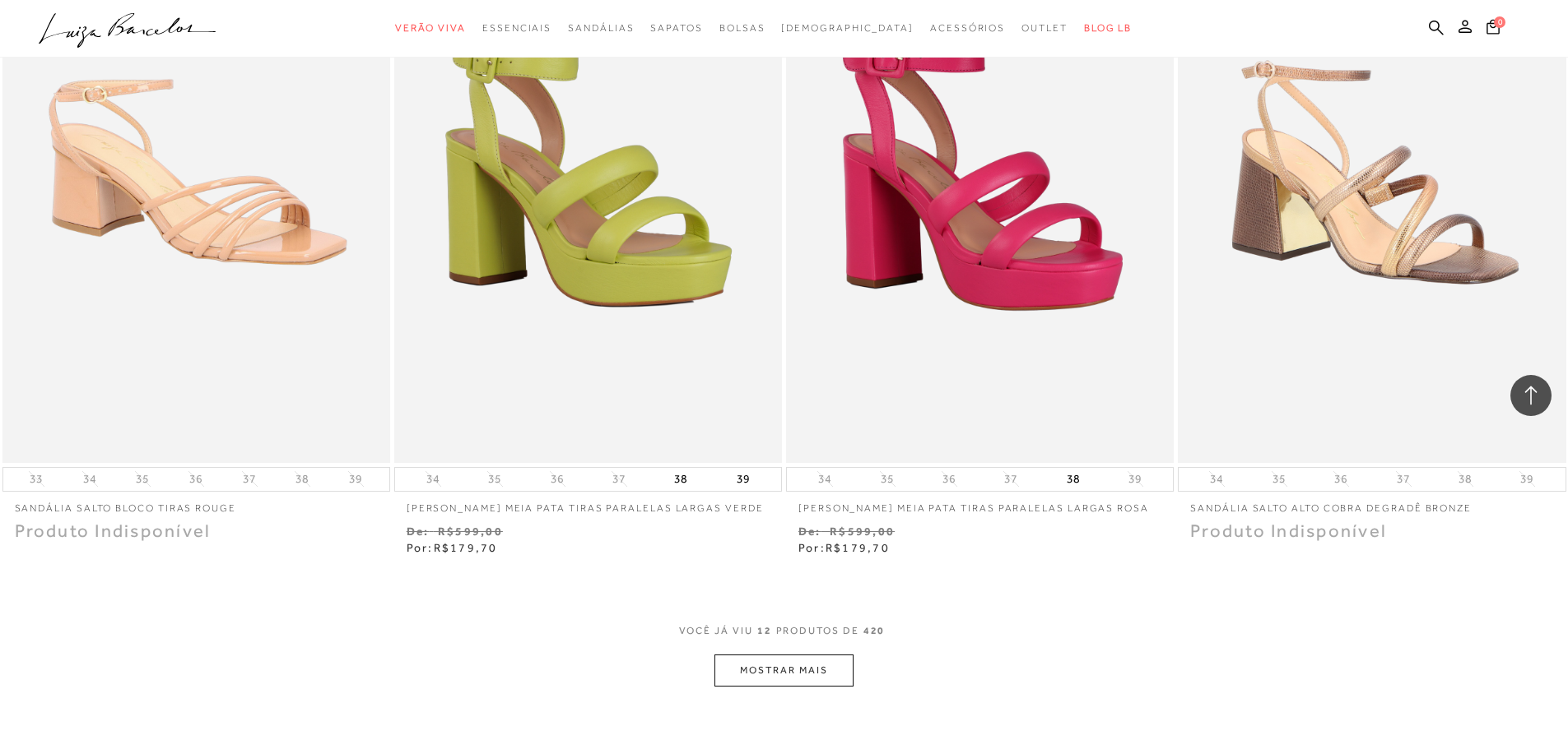
scroll to position [1645, 0]
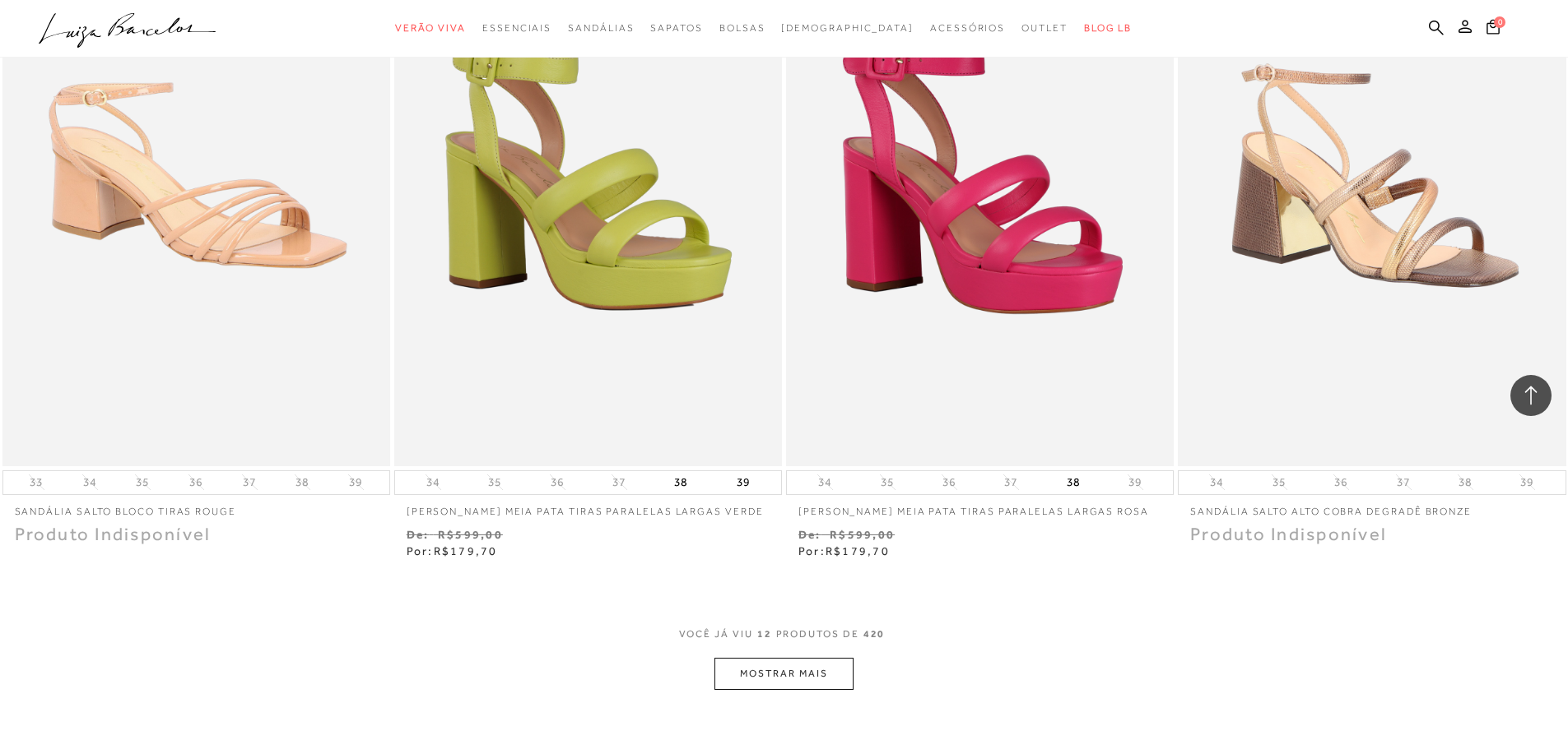
click at [744, 677] on button "MOSTRAR MAIS" at bounding box center [784, 673] width 138 height 32
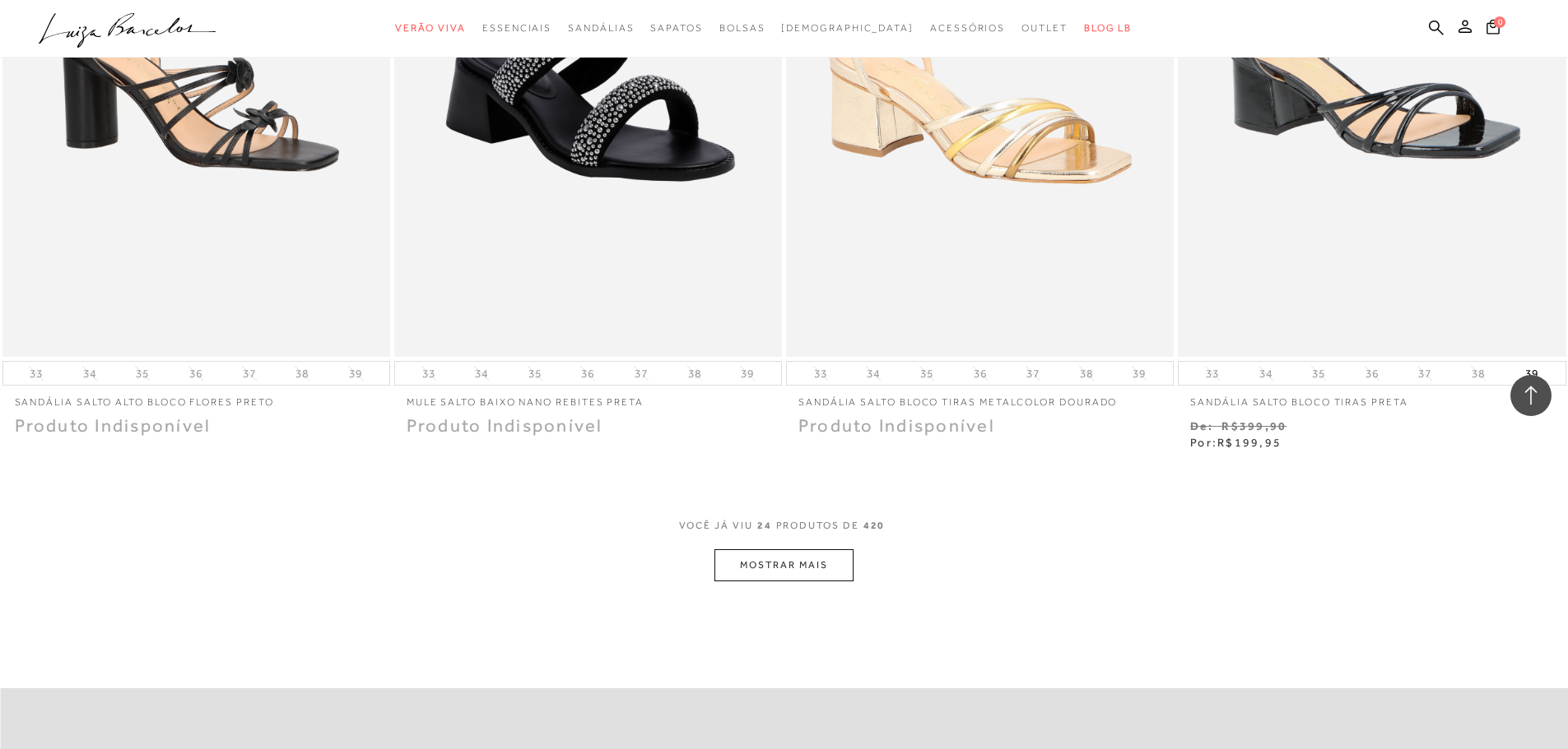
scroll to position [4030, 0]
